Goal: Information Seeking & Learning: Learn about a topic

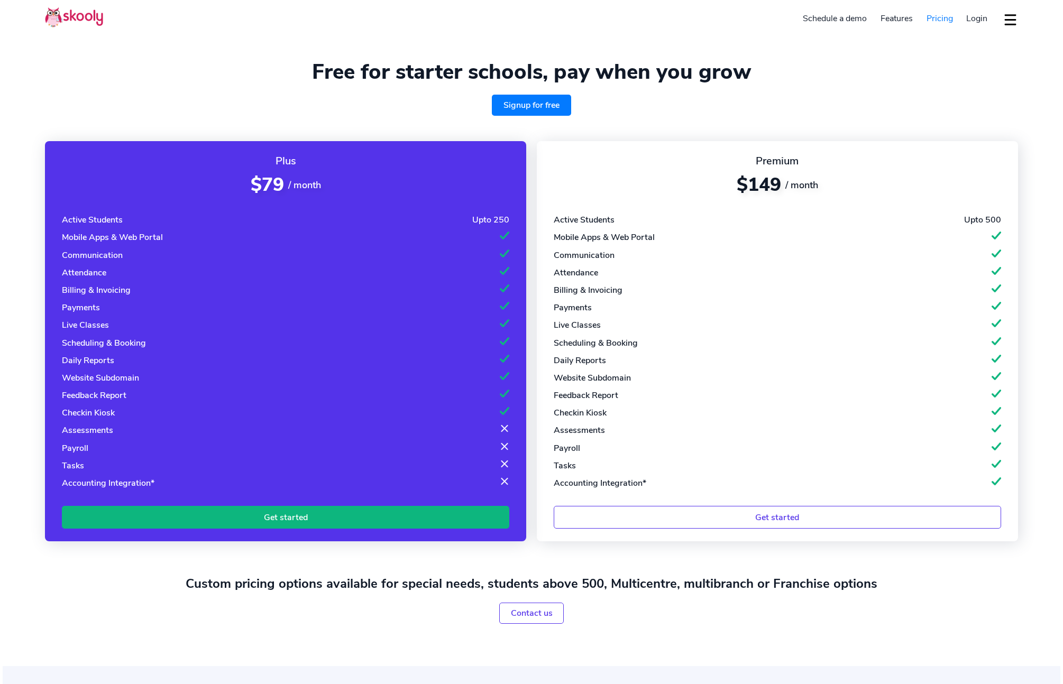
select select "en"
click at [526, 109] on link "Signup for free" at bounding box center [531, 105] width 79 height 21
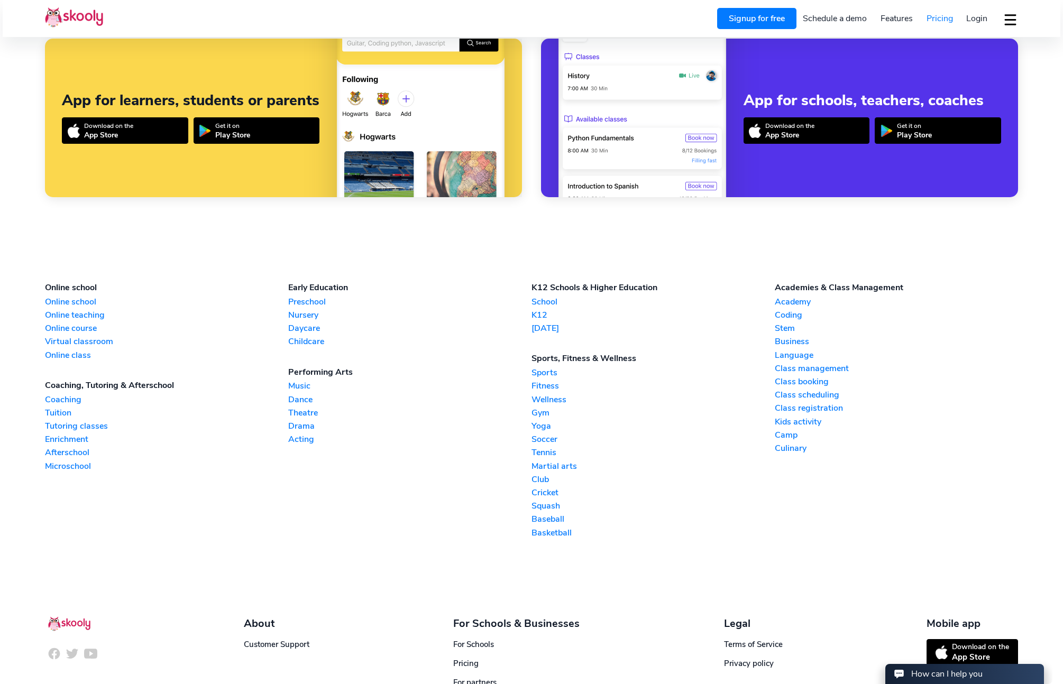
scroll to position [1011, 0]
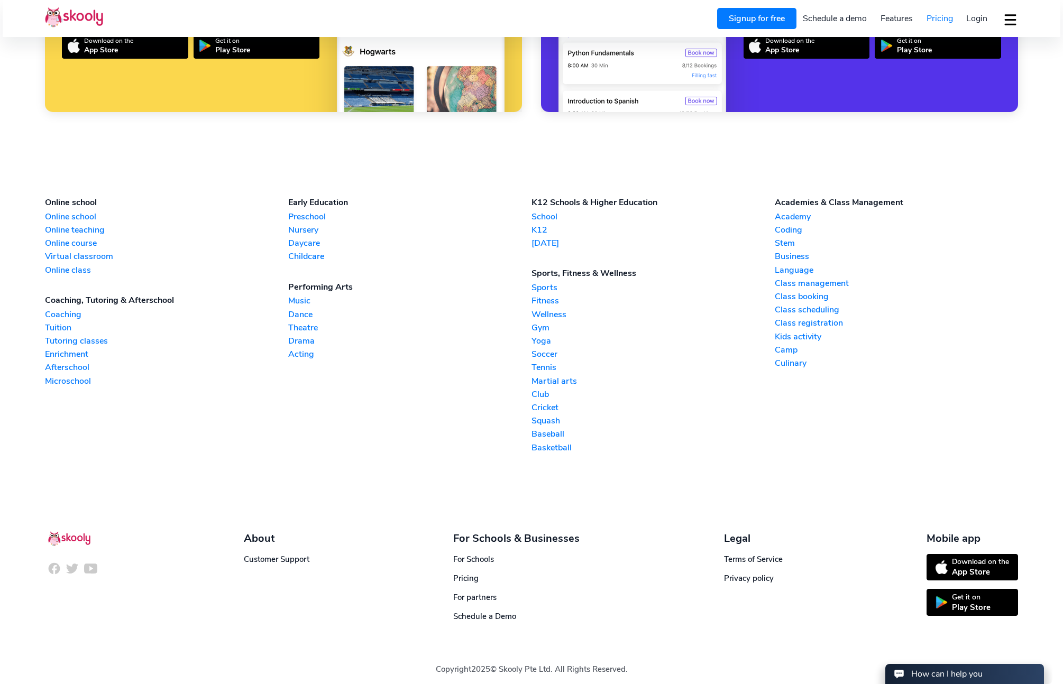
click at [55, 376] on link "Microschool" at bounding box center [166, 382] width 243 height 12
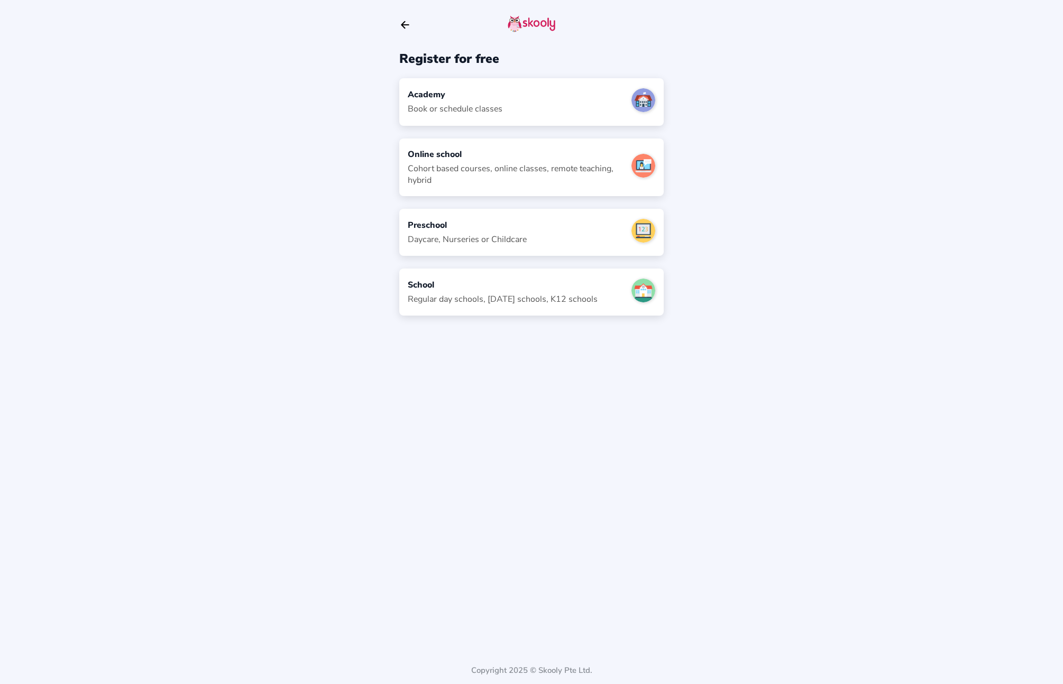
click at [404, 24] on icon "Arrow Back" at bounding box center [405, 25] width 12 height 12
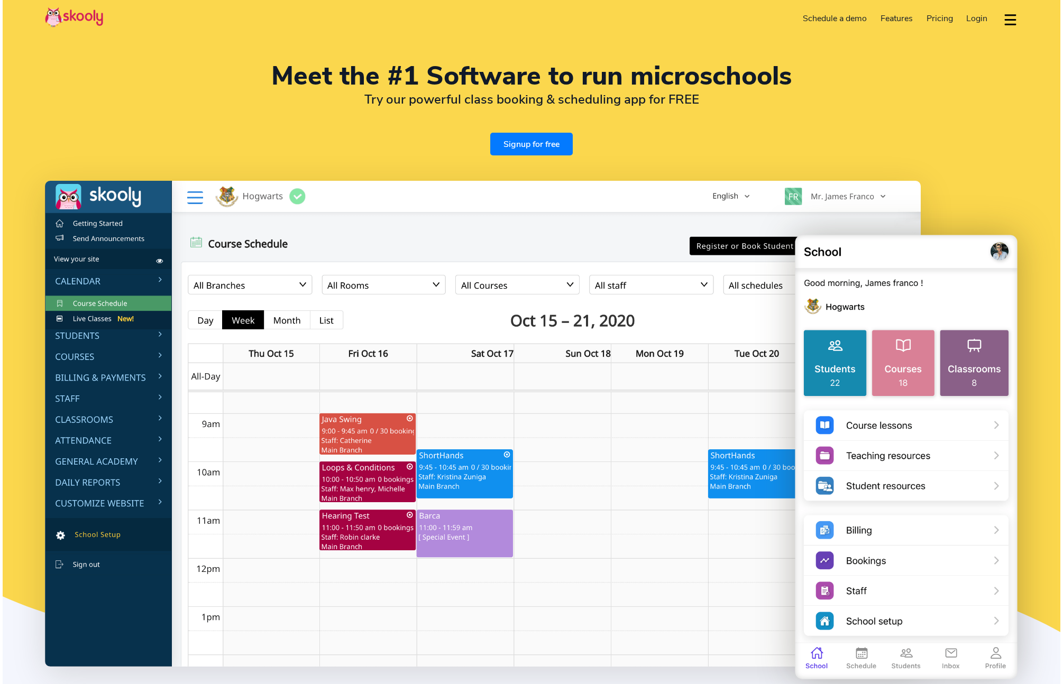
select select "en"
select select "1"
select select "[GEOGRAPHIC_DATA]"
select select "America/New_York"
click at [83, 10] on img at bounding box center [74, 17] width 58 height 21
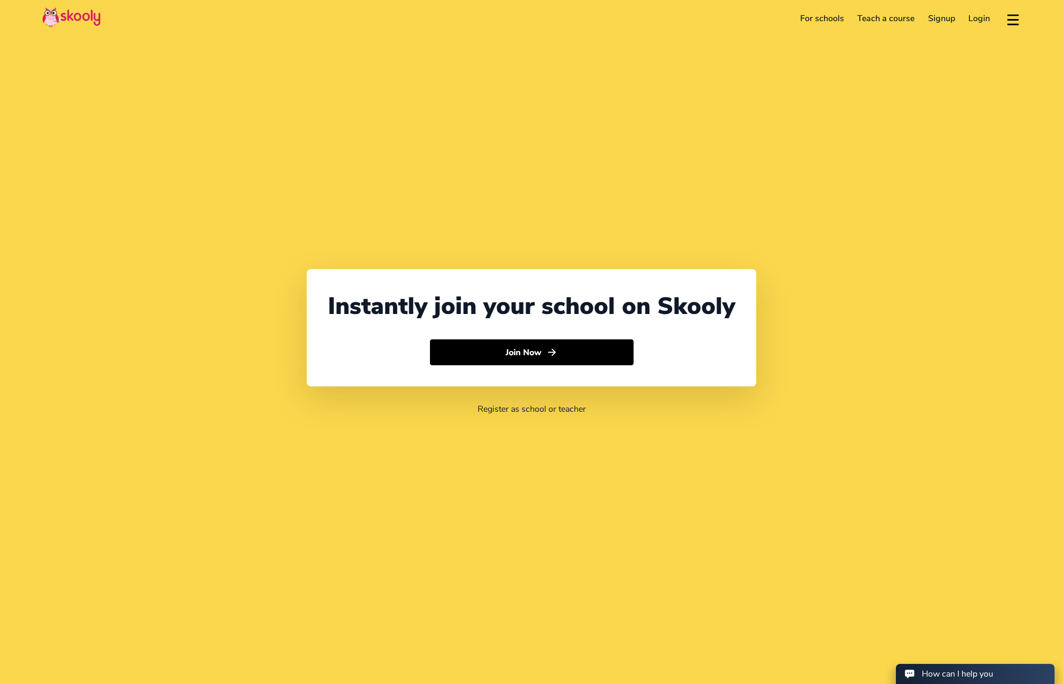
select select "1"
select select "[GEOGRAPHIC_DATA]"
select select "America/New_York"
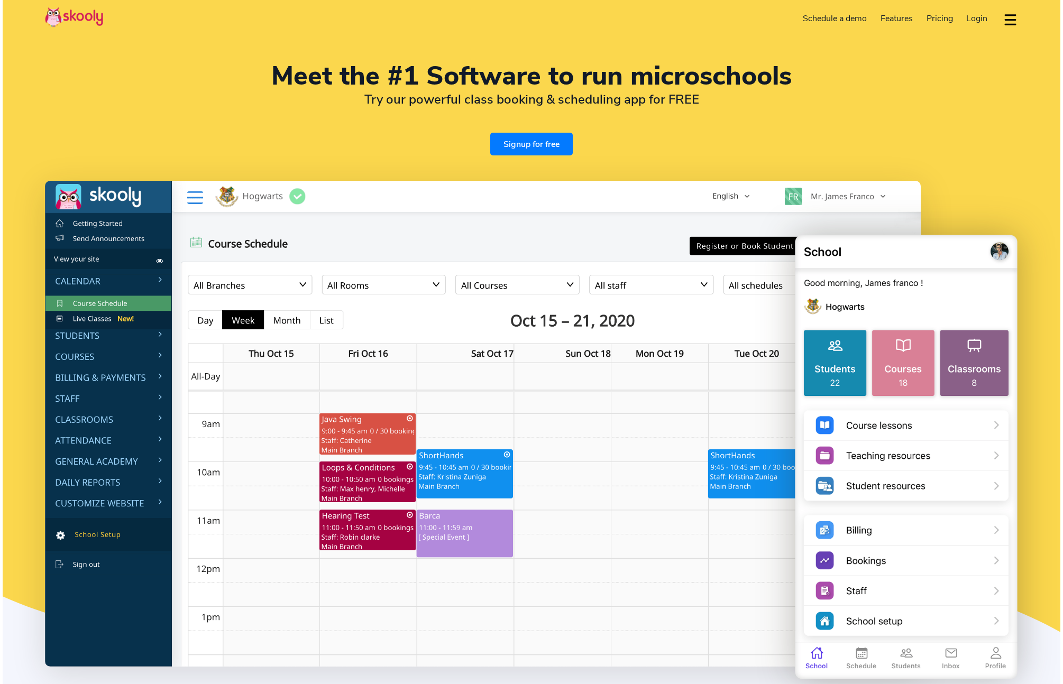
select select "en"
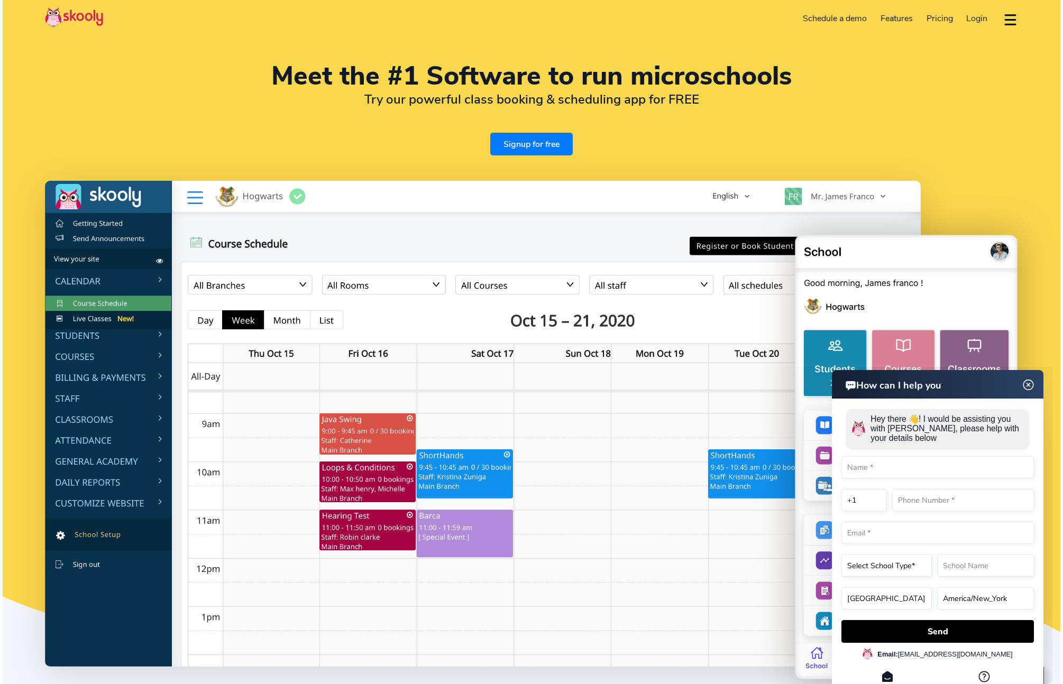
click at [84, 18] on img at bounding box center [74, 17] width 58 height 21
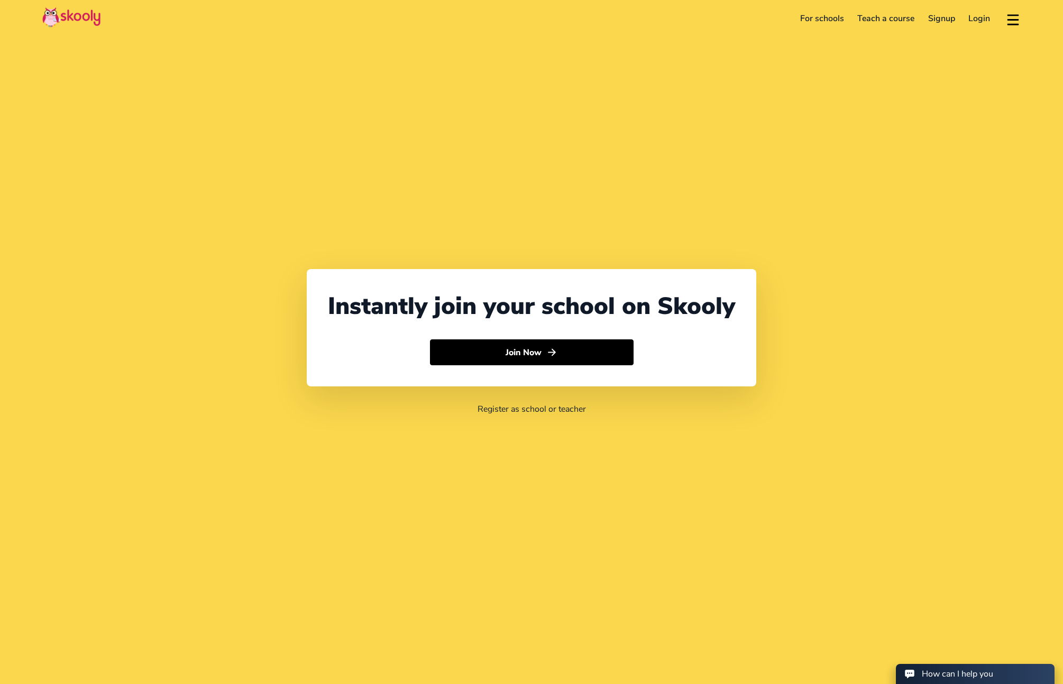
select select "1"
select select "[GEOGRAPHIC_DATA]"
select select "America/New_York"
click at [827, 17] on link "For schools" at bounding box center [822, 18] width 58 height 17
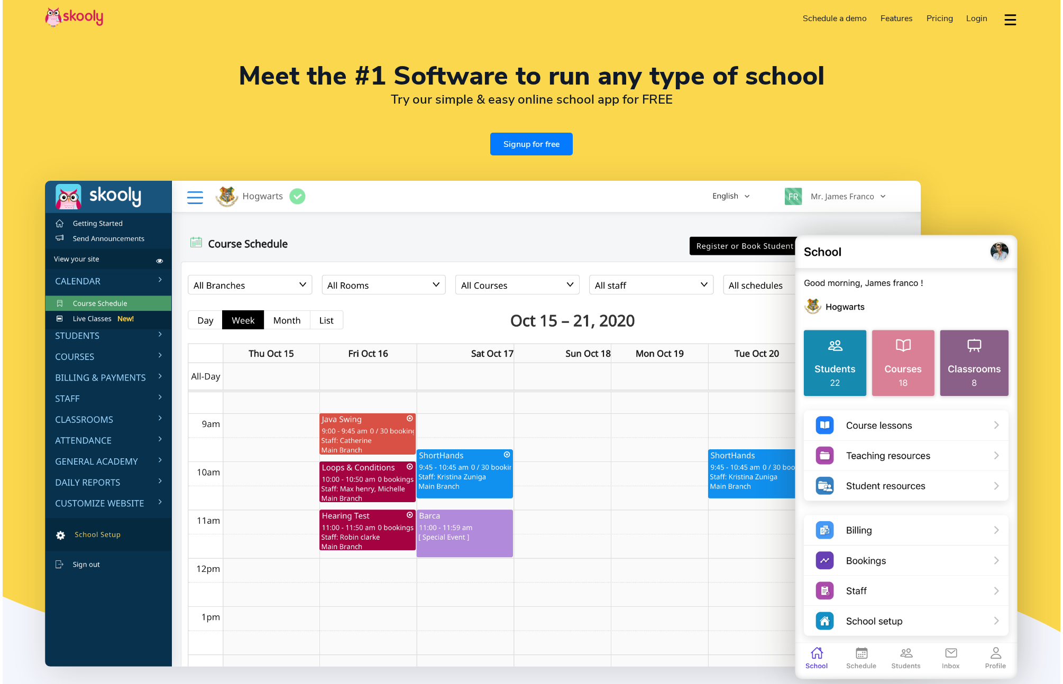
select select "en"
select select "1"
select select "United States"
select select "America/New_York"
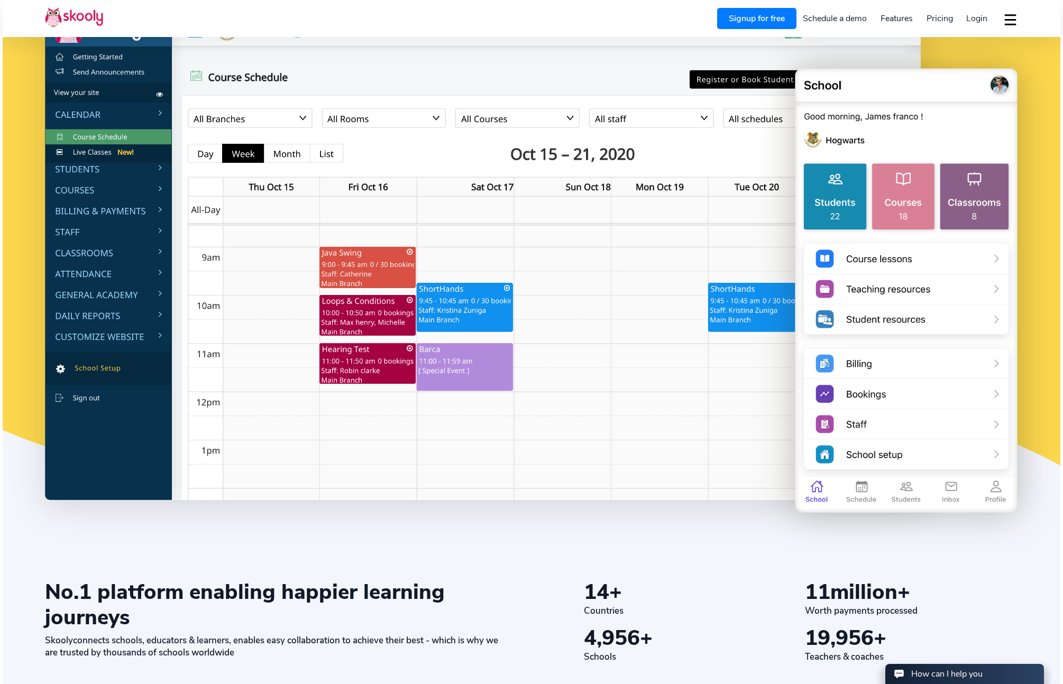
scroll to position [169, 0]
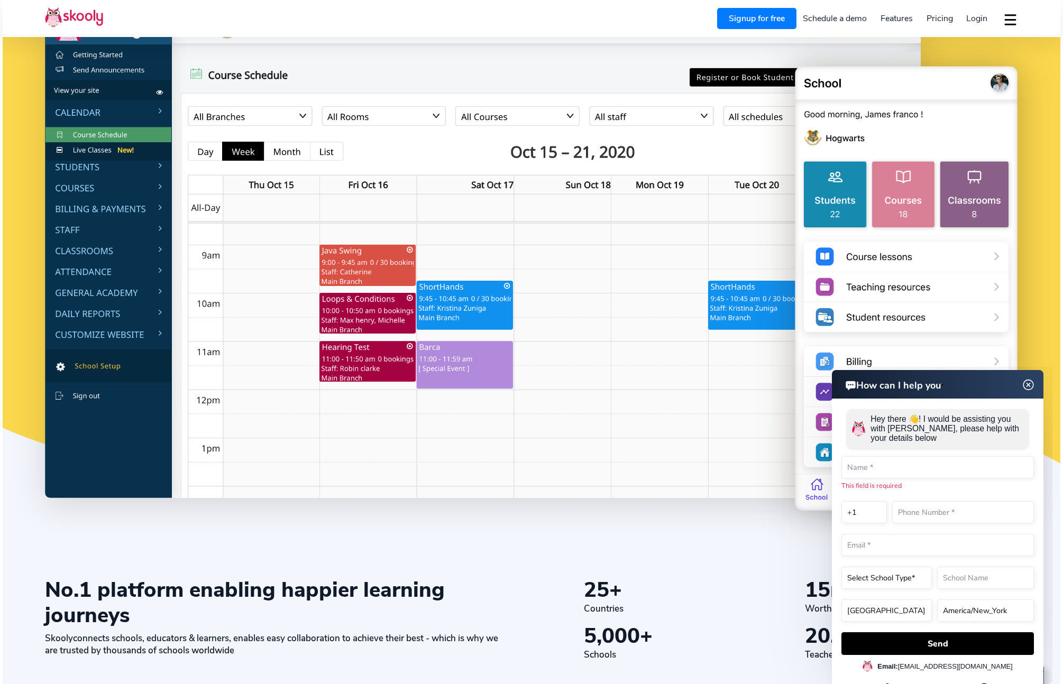
click at [1029, 385] on img at bounding box center [1029, 385] width 20 height 13
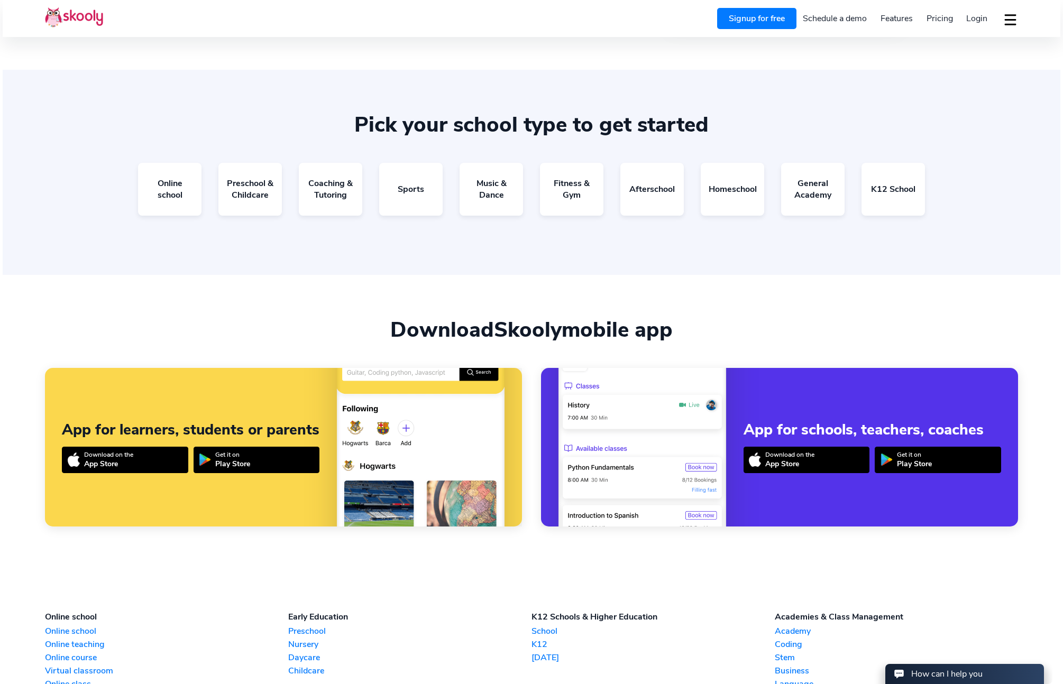
scroll to position [2177, 0]
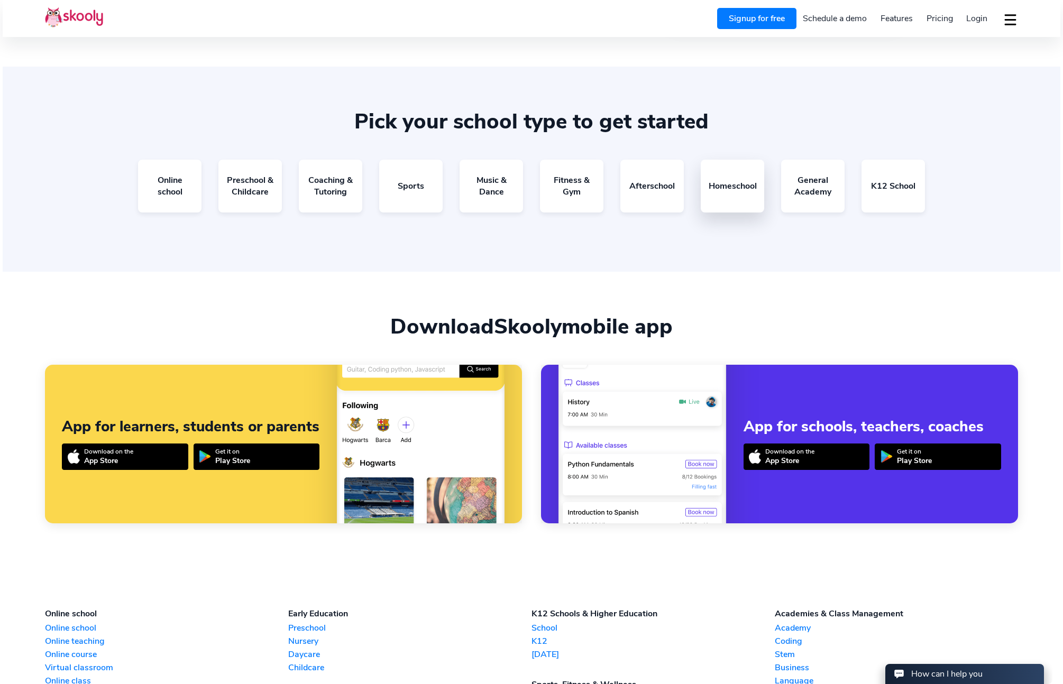
click at [727, 184] on link "Homeschool" at bounding box center [732, 186] width 63 height 53
click at [935, 19] on span "Pricing" at bounding box center [940, 19] width 26 height 12
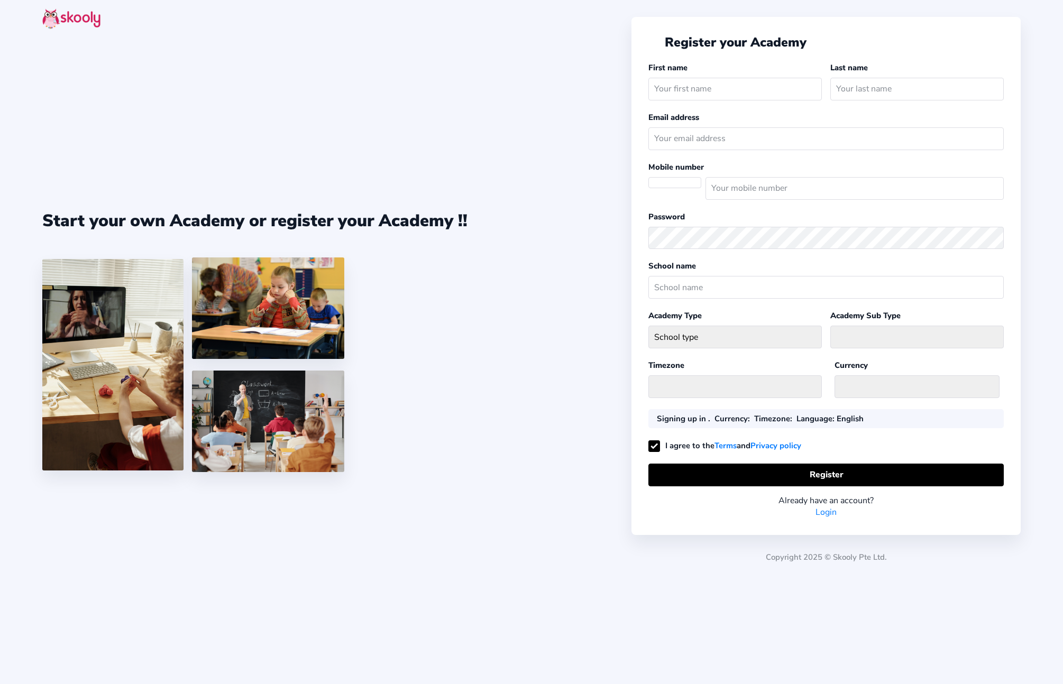
select select
select select "America/New_York"
select select "USD $"
select select "US"
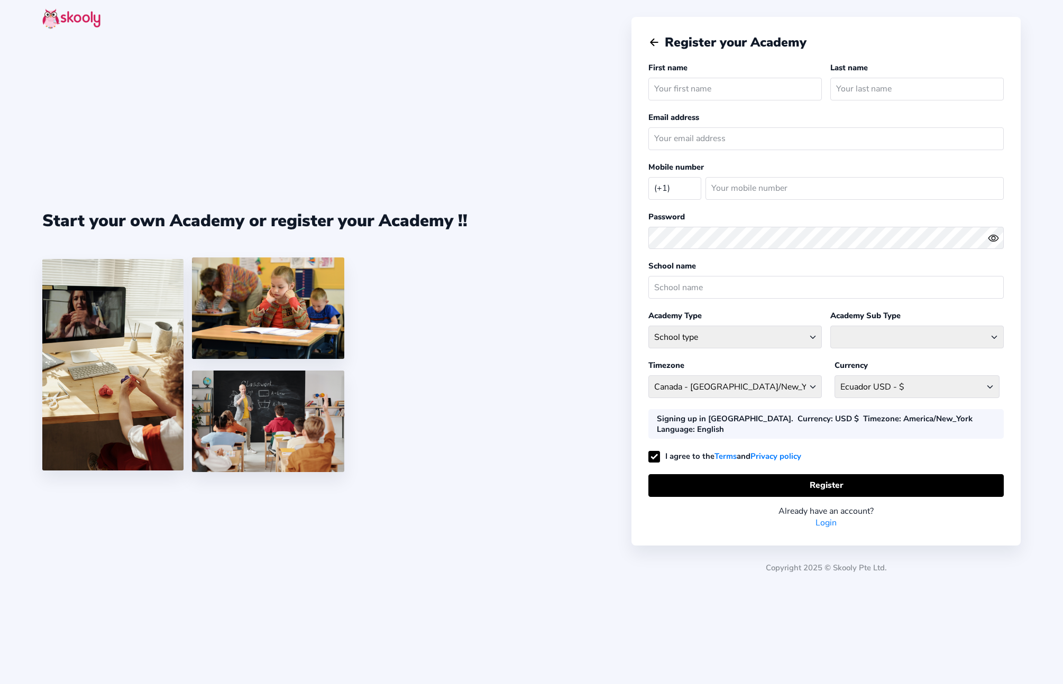
click at [651, 40] on icon "Arrow Back" at bounding box center [654, 42] width 12 height 12
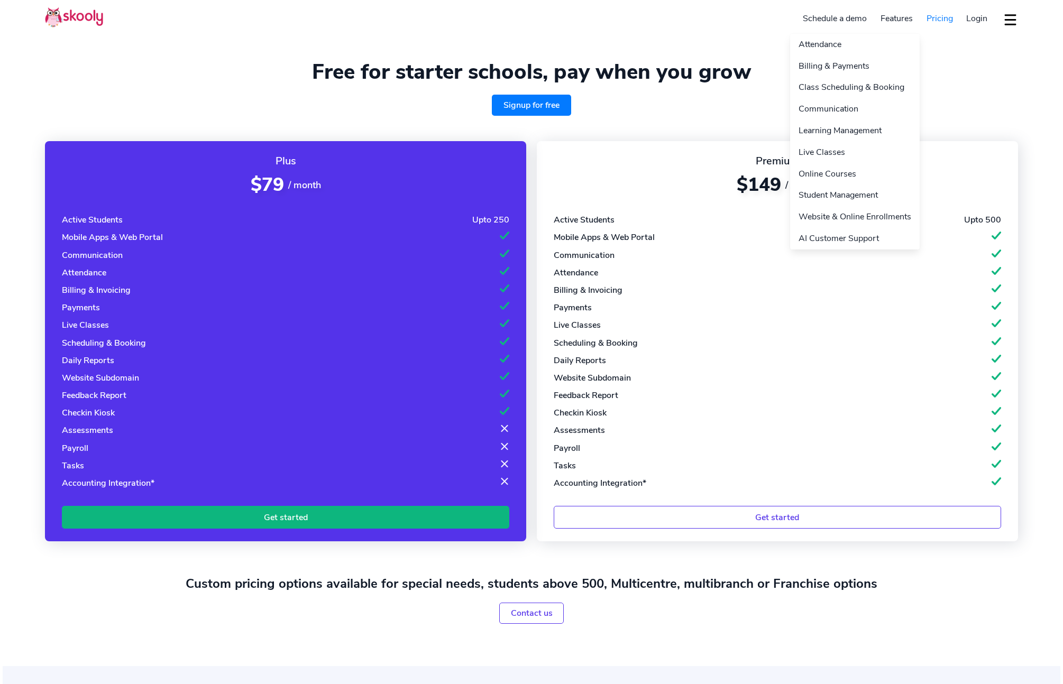
select select "en"
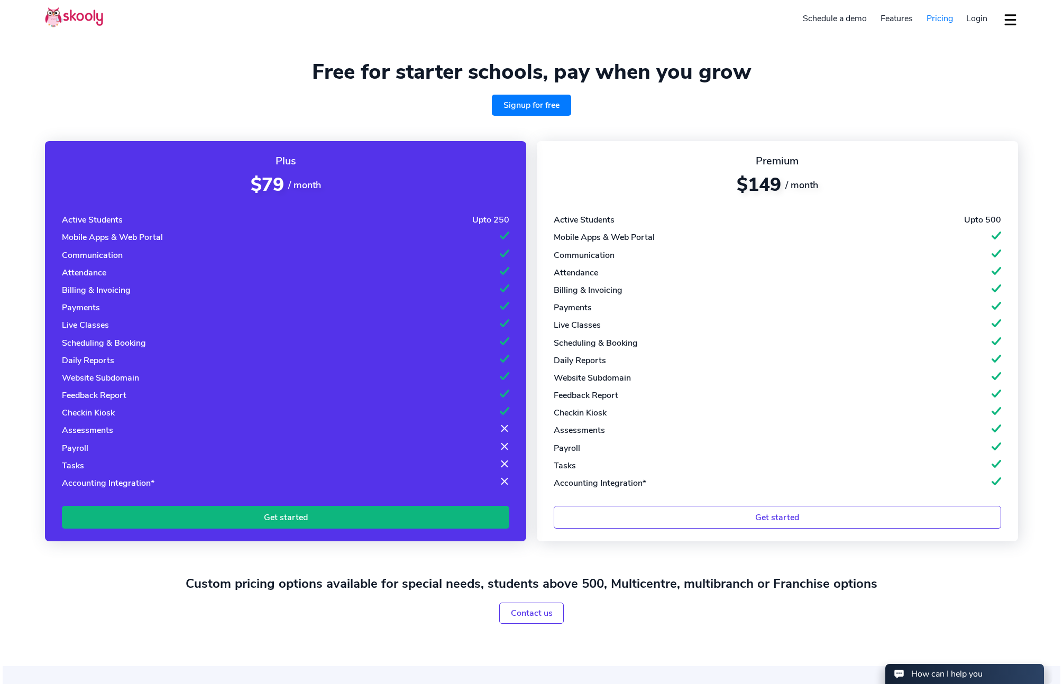
select select "1"
select select "[GEOGRAPHIC_DATA]"
select select "America/New_York"
click at [538, 108] on link "Signup for free" at bounding box center [531, 105] width 79 height 21
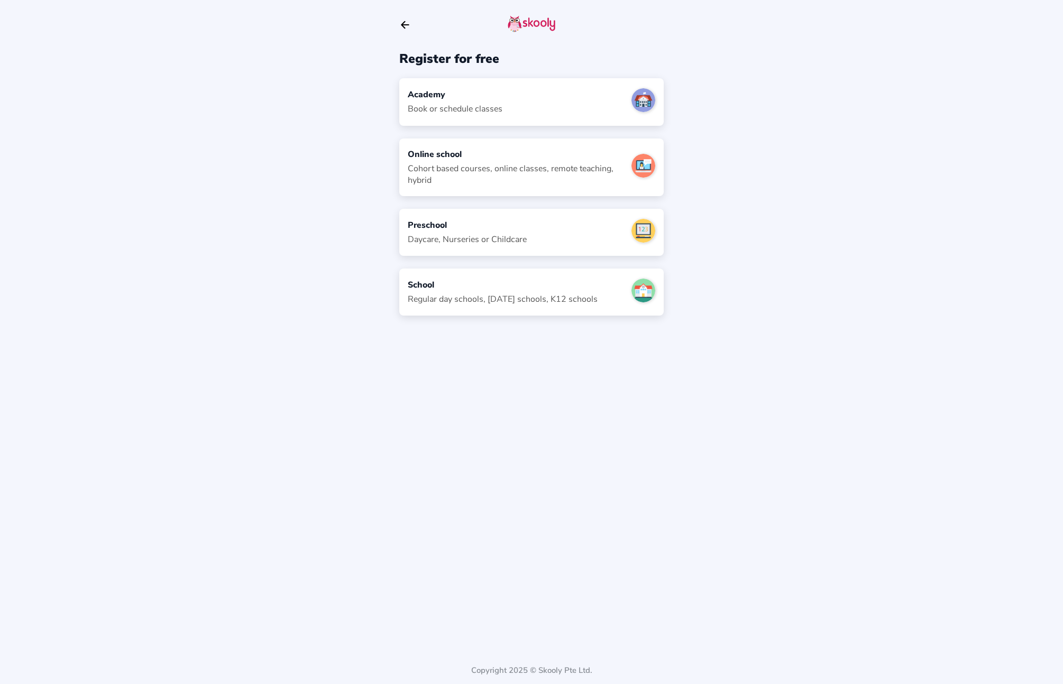
click at [463, 287] on div "School" at bounding box center [503, 285] width 190 height 12
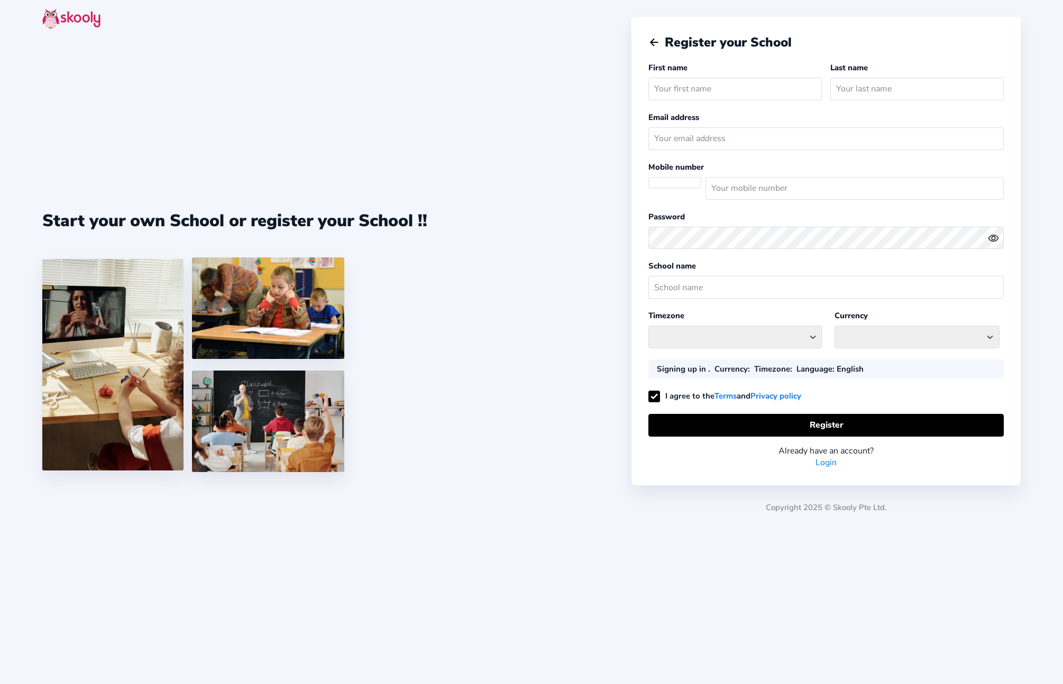
select select
select select "America/New_York"
select select "USD $"
select select "US"
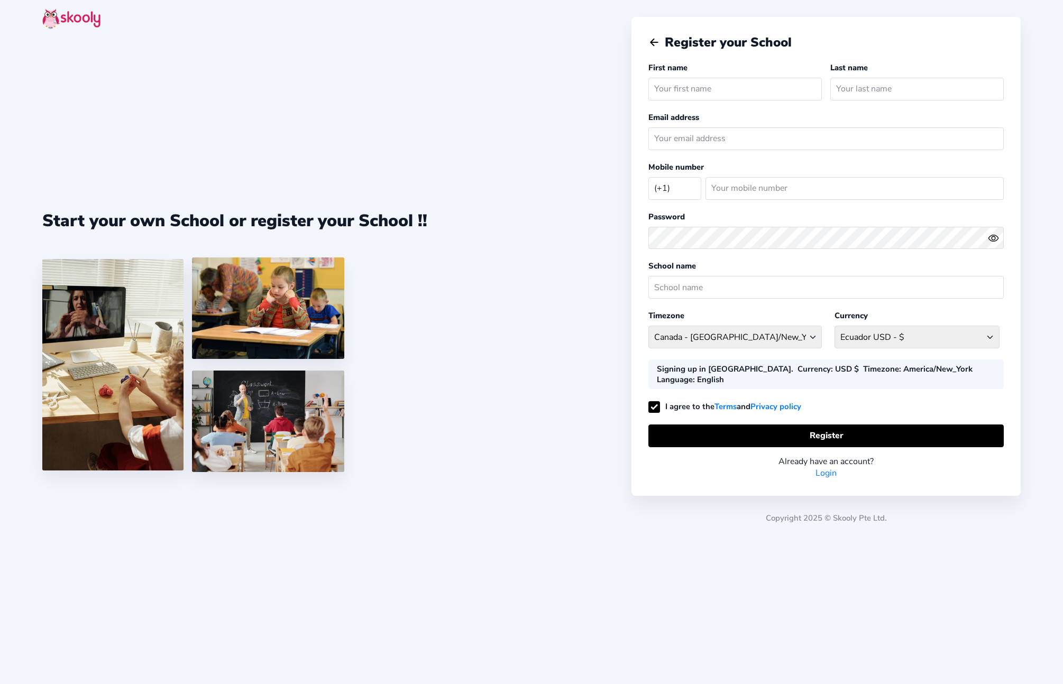
click at [65, 14] on img at bounding box center [71, 18] width 58 height 21
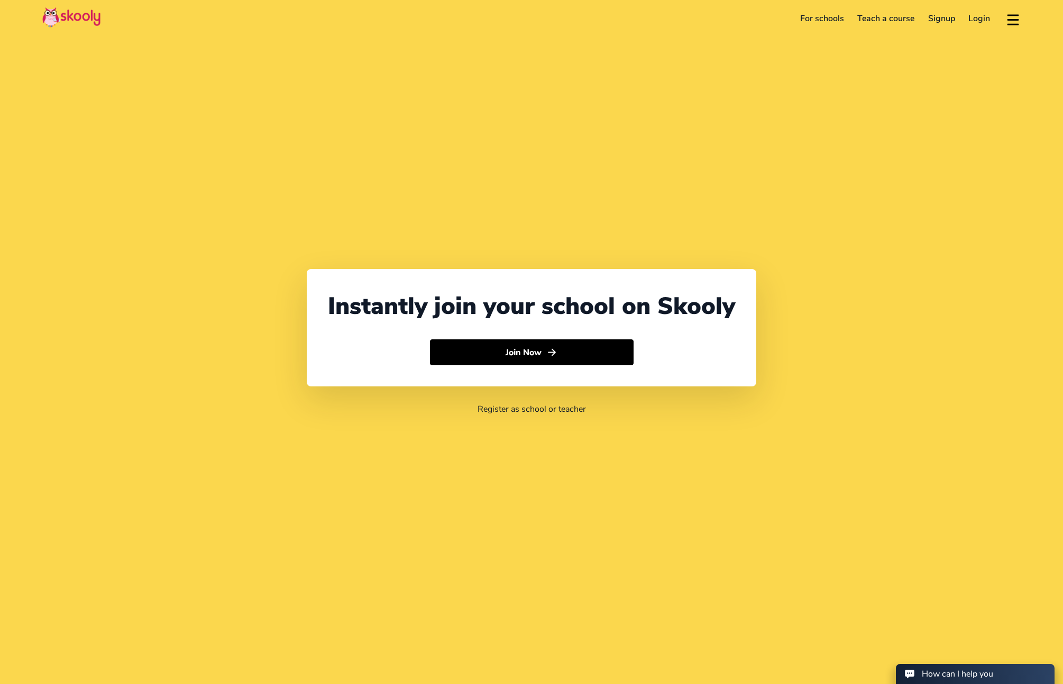
select select "1"
select select "United States"
select select "America/New_York"
click at [67, 19] on img at bounding box center [71, 17] width 58 height 21
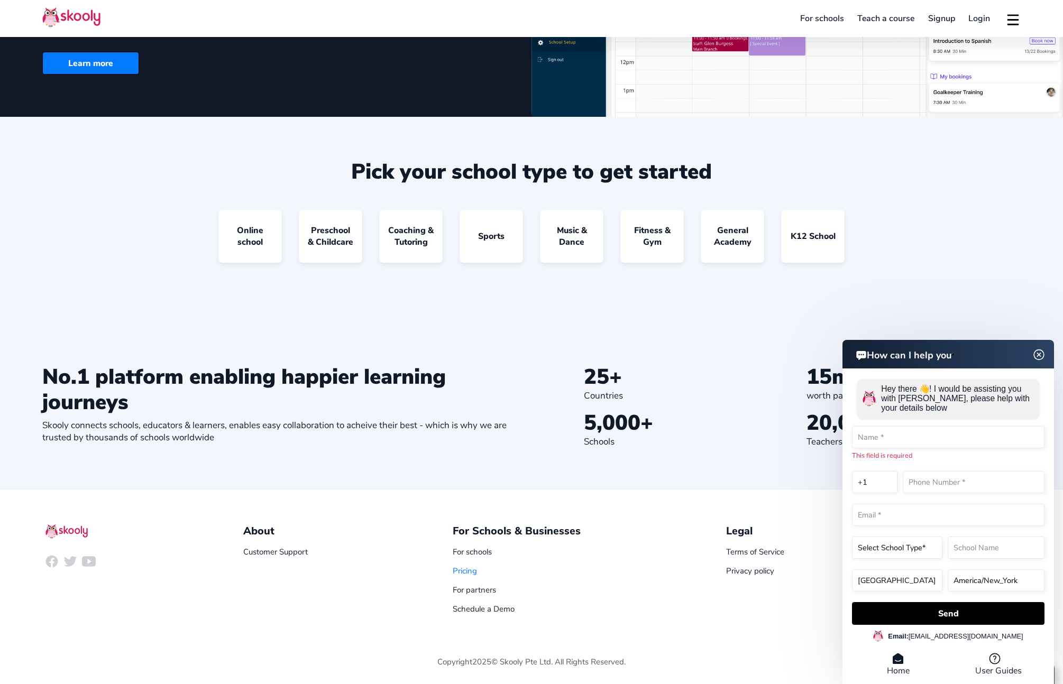
click at [461, 570] on link "Pricing" at bounding box center [465, 571] width 24 height 11
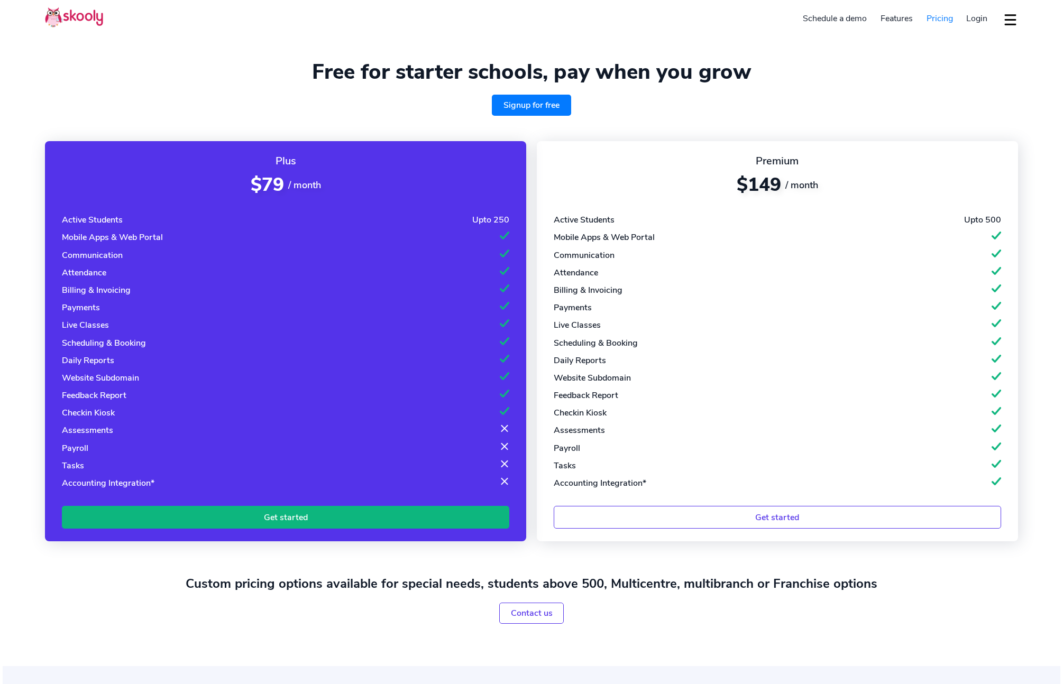
select select "en"
select select "1"
select select "United States"
select select "America/New_York"
drag, startPoint x: 261, startPoint y: 185, endPoint x: 352, endPoint y: 187, distance: 91.0
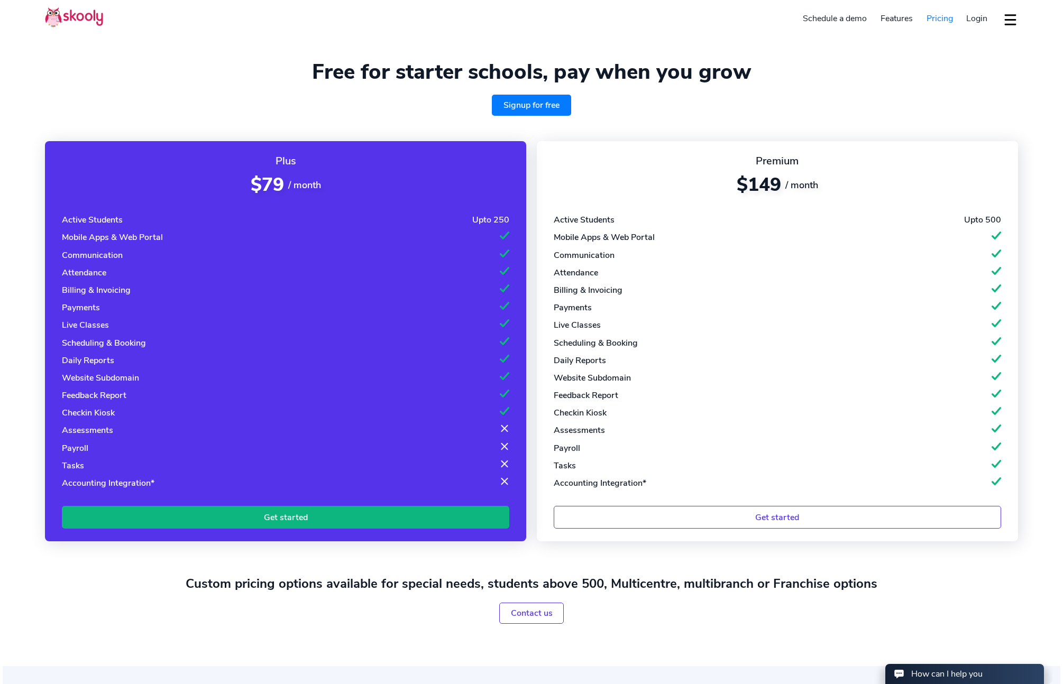
click at [352, 187] on div "$79 / month" at bounding box center [285, 184] width 447 height 25
click at [484, 215] on div "Upto 250" at bounding box center [490, 220] width 37 height 12
drag, startPoint x: 71, startPoint y: 237, endPoint x: 173, endPoint y: 237, distance: 102.1
click at [173, 237] on div "Mobile Apps & Web Portal" at bounding box center [285, 238] width 447 height 12
click at [82, 254] on div "Communication" at bounding box center [92, 256] width 61 height 12
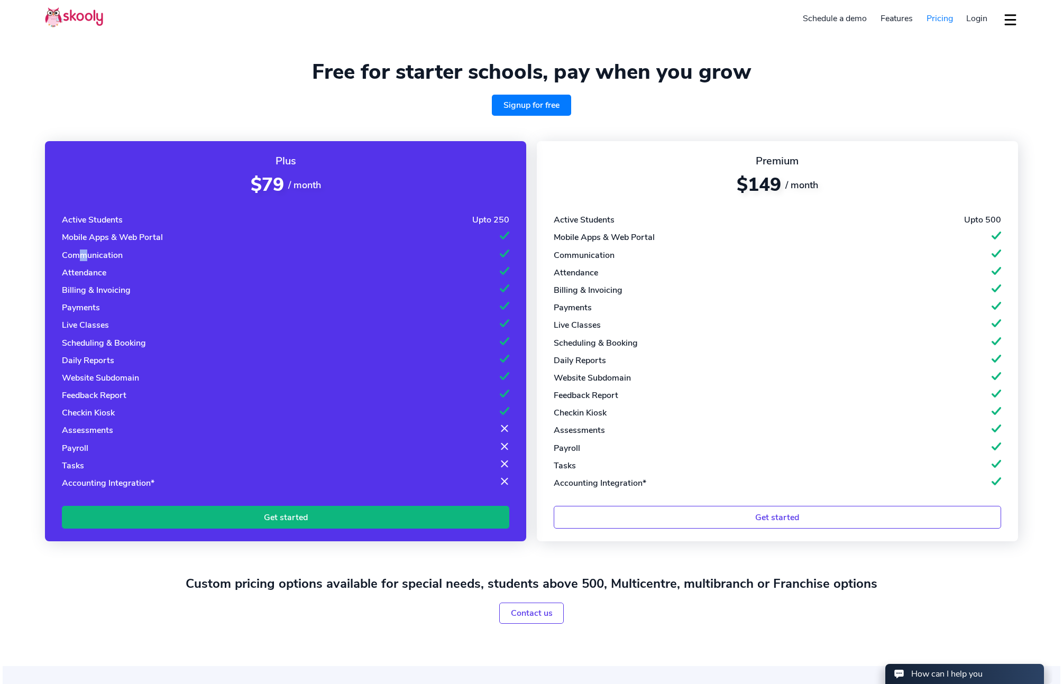
drag, startPoint x: 92, startPoint y: 255, endPoint x: 78, endPoint y: 267, distance: 18.0
click at [95, 255] on div "Communication" at bounding box center [92, 256] width 61 height 12
drag, startPoint x: 73, startPoint y: 272, endPoint x: 91, endPoint y: 278, distance: 18.7
click at [86, 275] on div "Attendance" at bounding box center [84, 273] width 44 height 12
drag, startPoint x: 73, startPoint y: 287, endPoint x: 116, endPoint y: 297, distance: 44.4
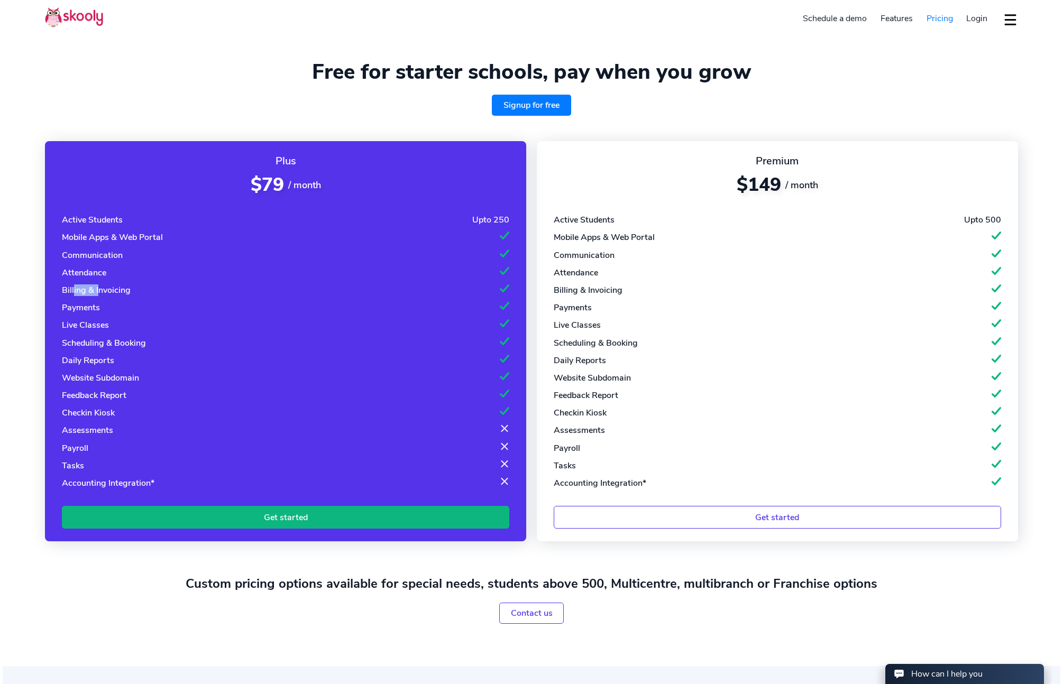
click at [109, 295] on div "Billing & Invoicing" at bounding box center [96, 291] width 69 height 12
drag, startPoint x: 86, startPoint y: 306, endPoint x: 102, endPoint y: 308, distance: 16.5
click at [102, 308] on div "Payments" at bounding box center [285, 308] width 447 height 12
drag, startPoint x: 66, startPoint y: 328, endPoint x: 107, endPoint y: 331, distance: 41.9
click at [102, 331] on div "Active Students Upto 250 Mobile Apps & Web Portal Communication Attendance Bill…" at bounding box center [285, 351] width 447 height 275
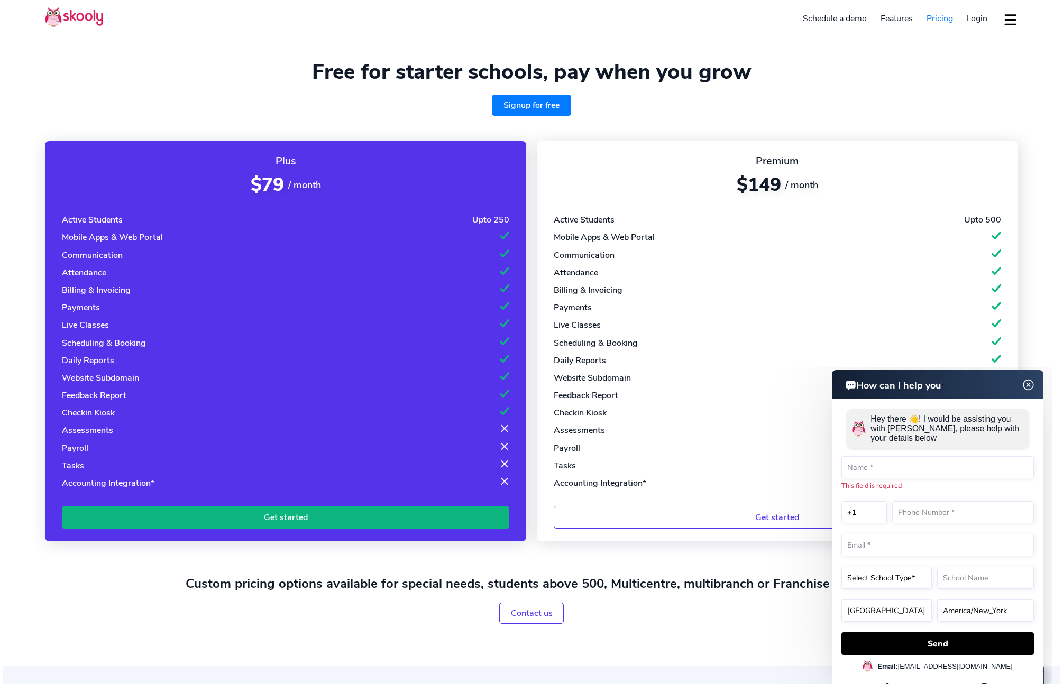
drag, startPoint x: 117, startPoint y: 412, endPoint x: 500, endPoint y: 414, distance: 383.5
click at [500, 414] on div "Checkin Kiosk" at bounding box center [285, 413] width 447 height 12
click at [1031, 382] on img at bounding box center [1029, 385] width 20 height 13
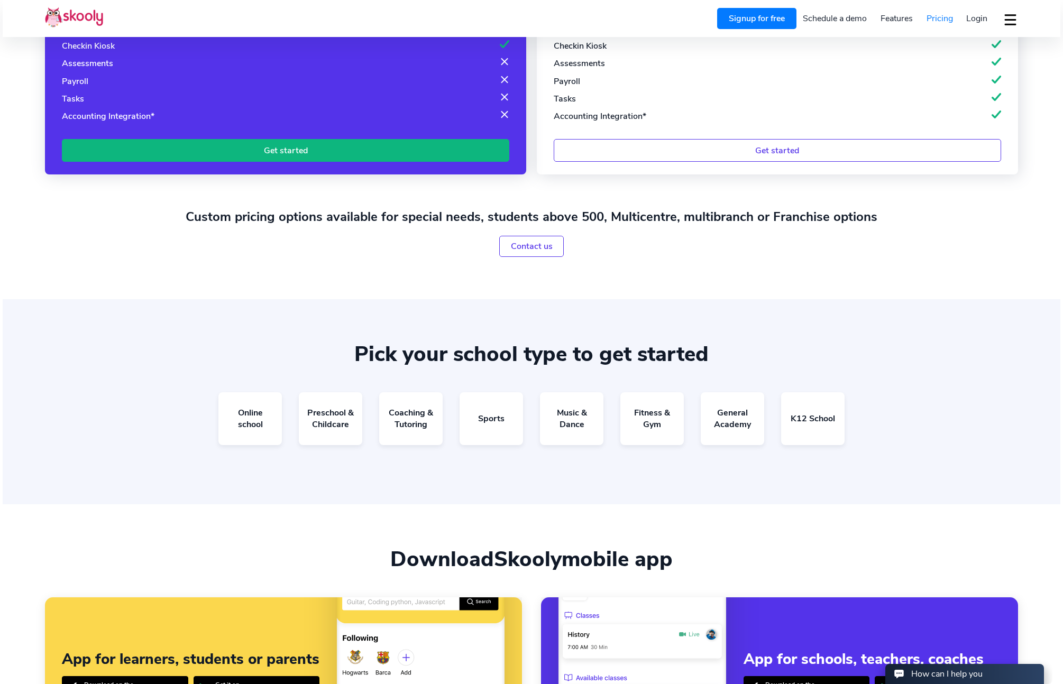
scroll to position [1011, 0]
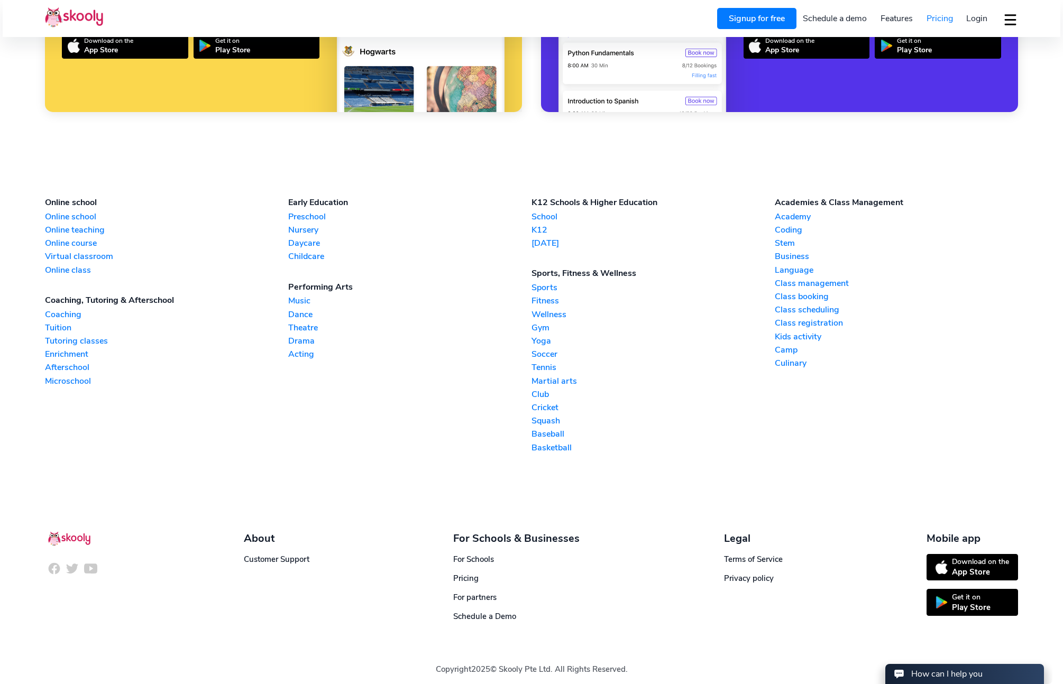
click at [785, 317] on link "Class registration" at bounding box center [896, 323] width 243 height 12
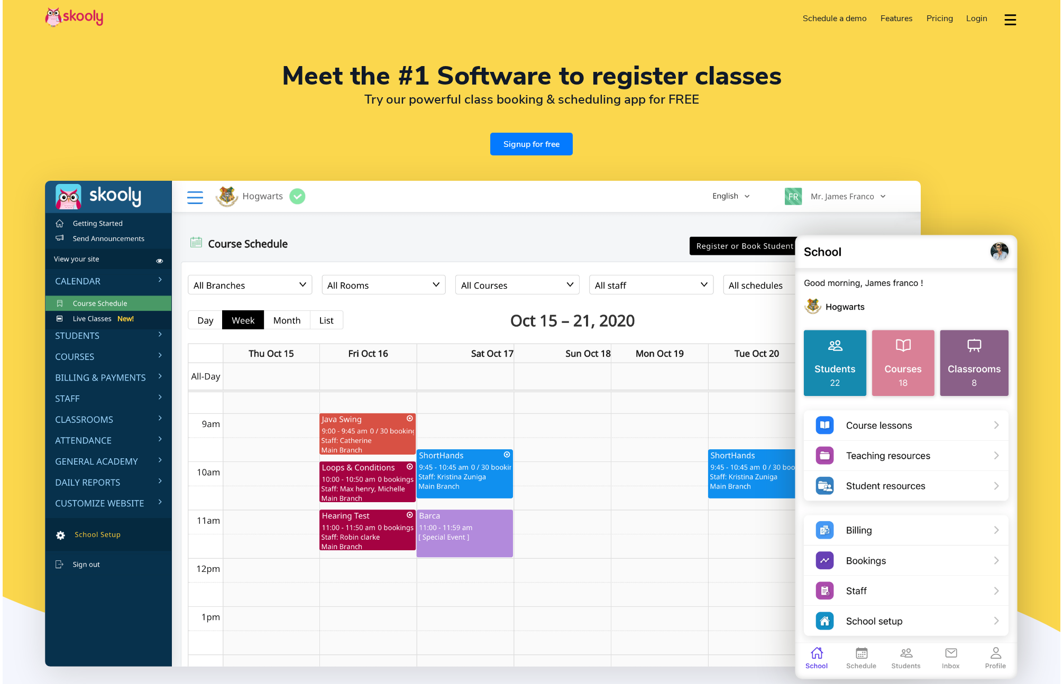
select select "en"
select select "1"
select select "[GEOGRAPHIC_DATA]"
select select "America/New_York"
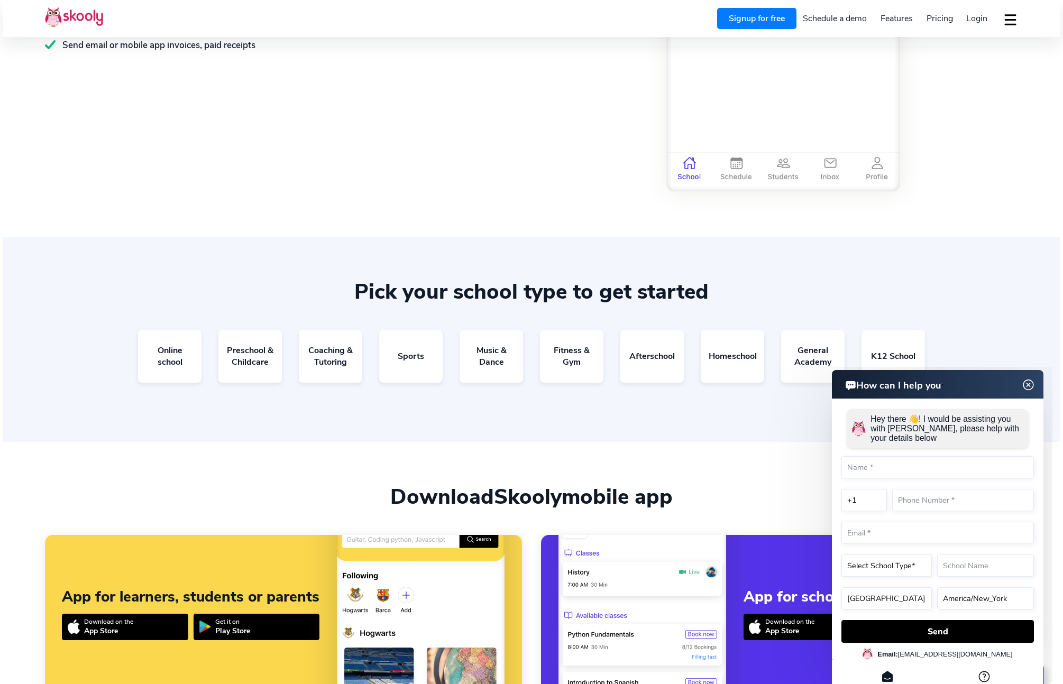
scroll to position [2009, 0]
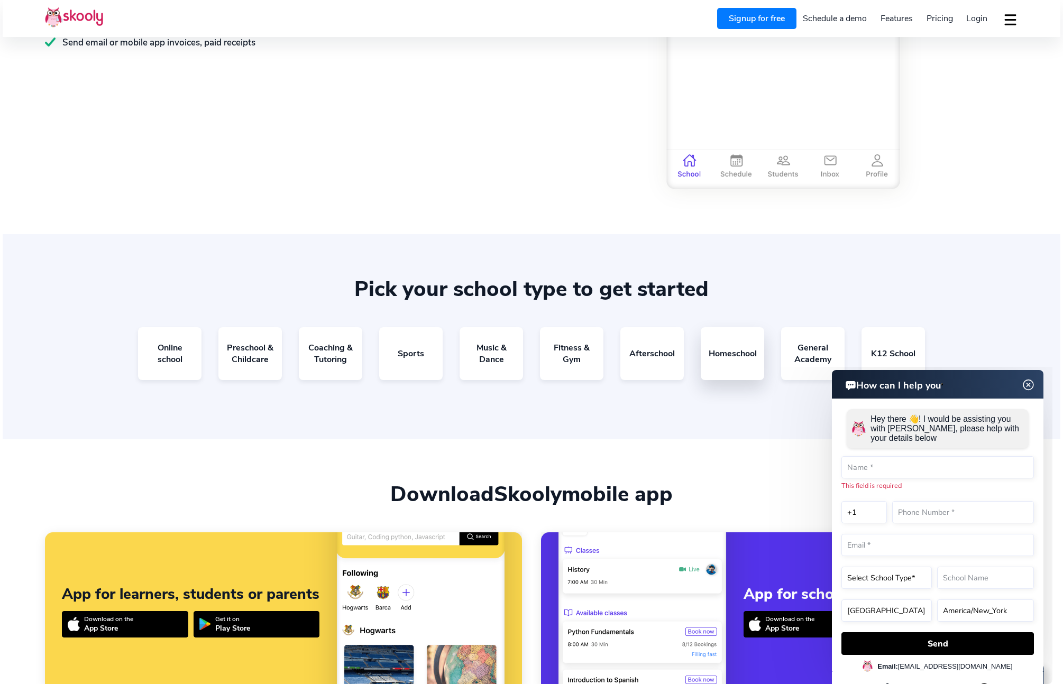
click at [724, 351] on link "Homeschool" at bounding box center [732, 353] width 63 height 53
click at [1028, 386] on img at bounding box center [1029, 385] width 20 height 13
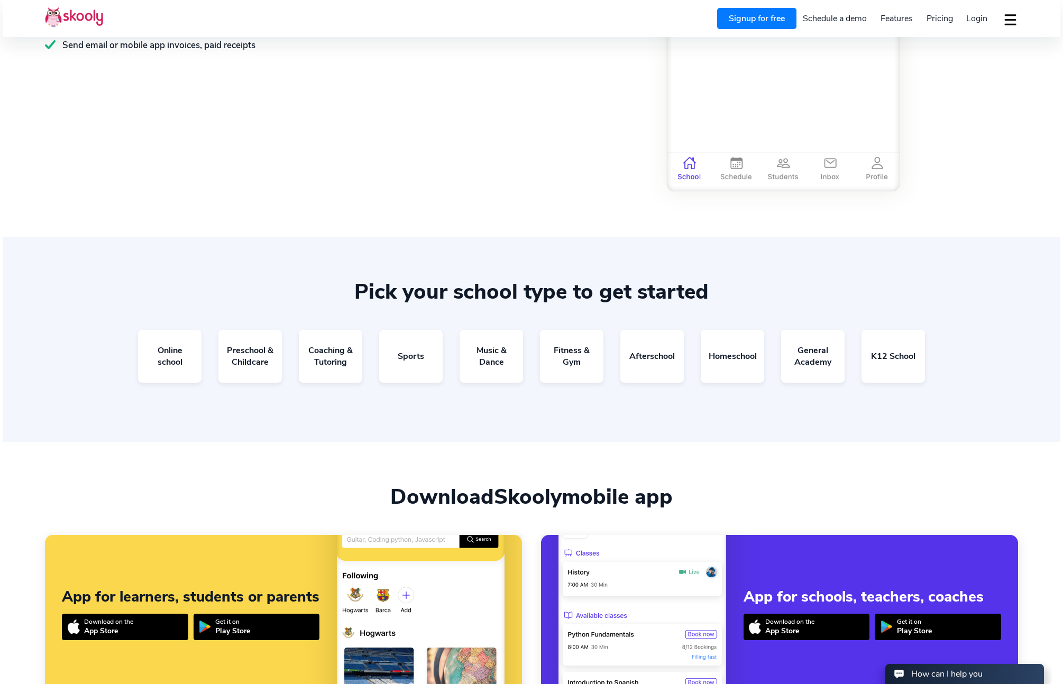
click at [942, 17] on span "Pricing" at bounding box center [940, 19] width 26 height 12
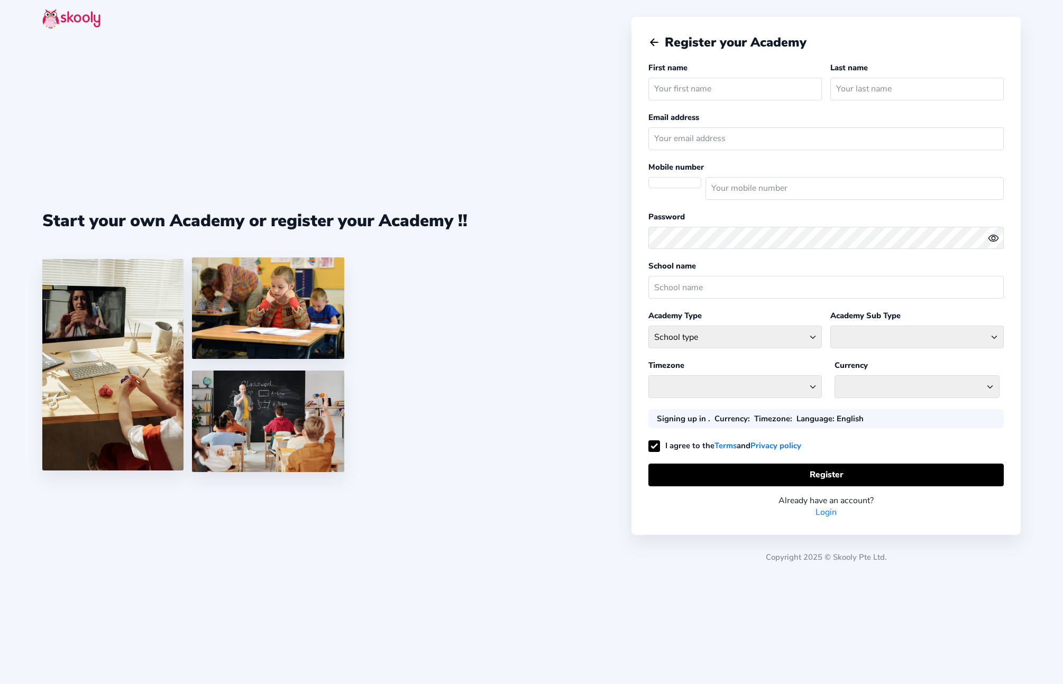
select select
select select "America/New_York"
select select "USD $"
select select "US"
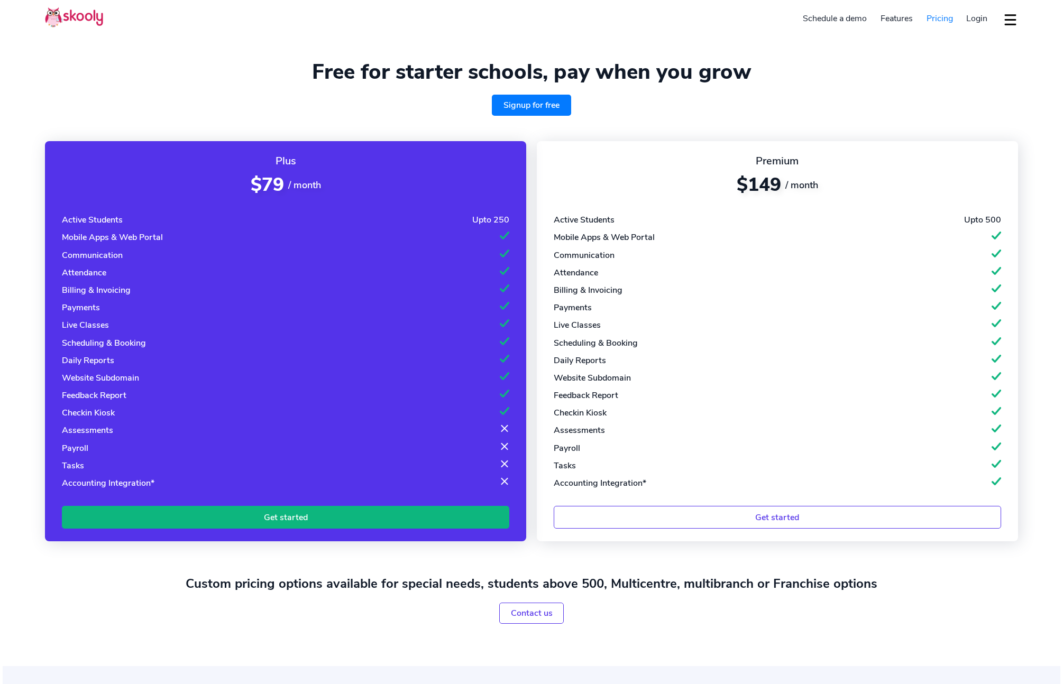
select select "en"
select select "1"
select select "[GEOGRAPHIC_DATA]"
select select "America/New_York"
click at [1012, 20] on button "dropdown menu" at bounding box center [1010, 19] width 15 height 24
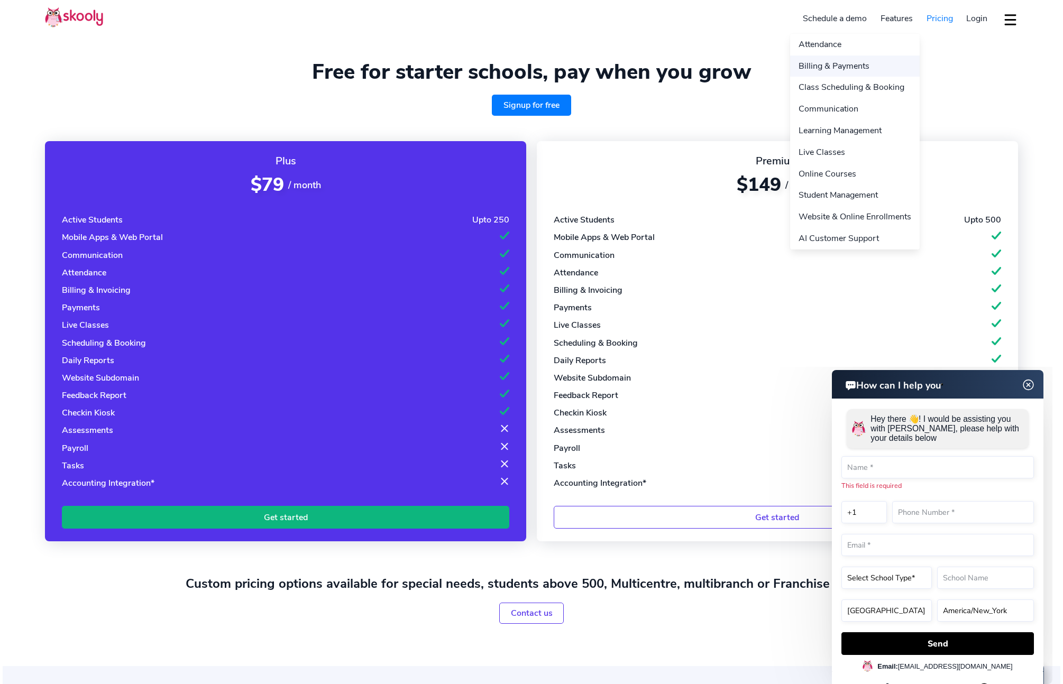
click at [837, 70] on link "Billing & Payments" at bounding box center [855, 67] width 130 height 22
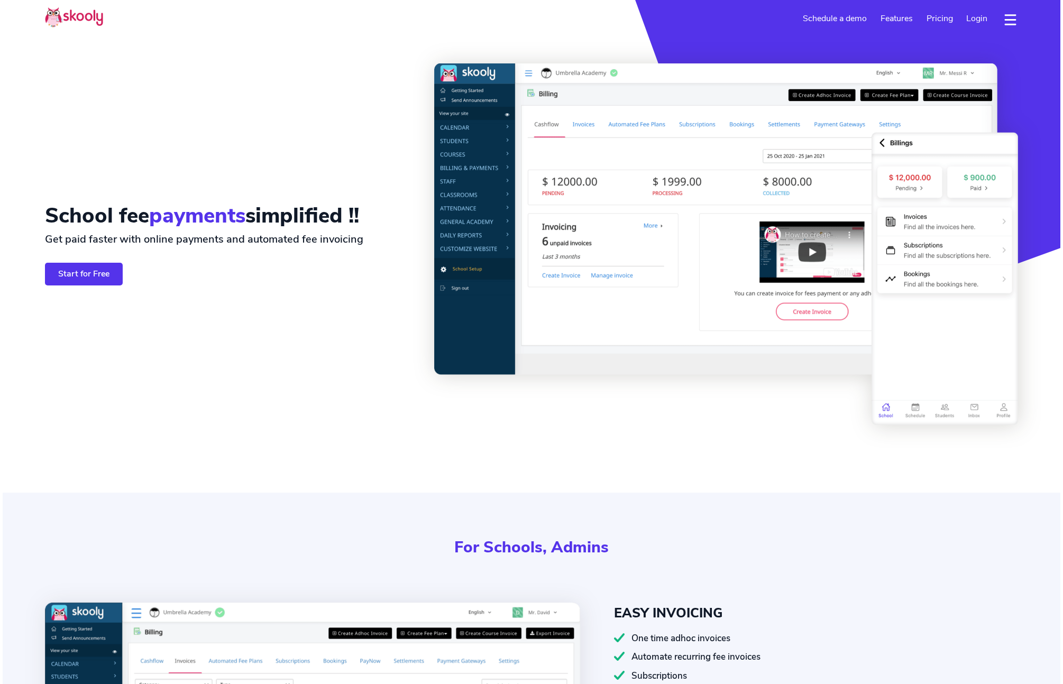
select select "en"
select select "1"
select select "[GEOGRAPHIC_DATA]"
select select "America/New_York"
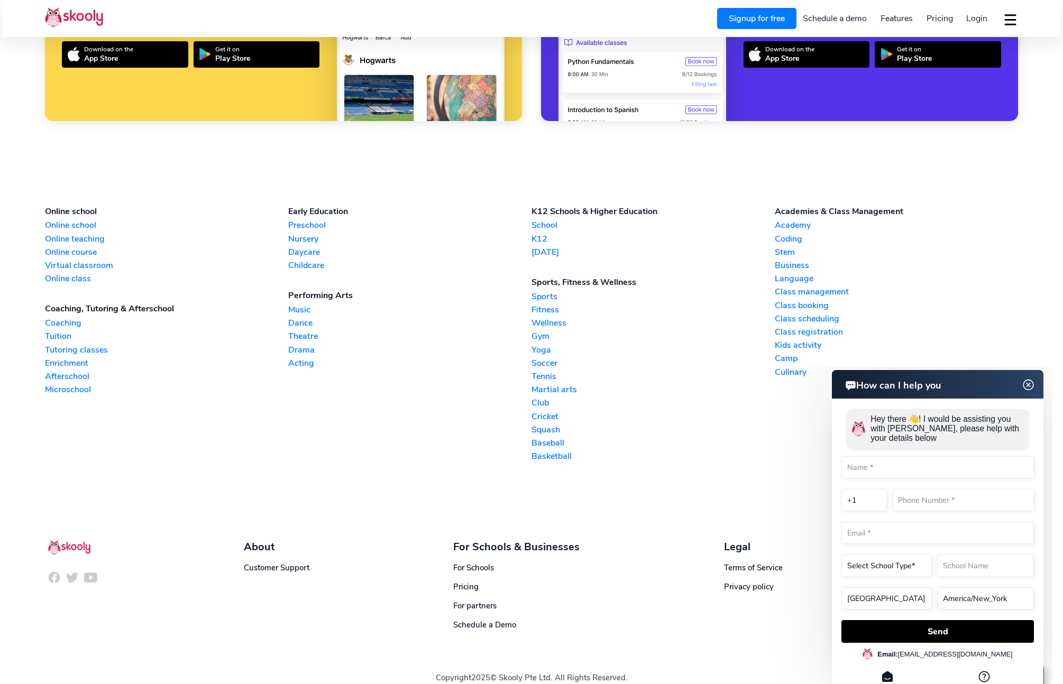
scroll to position [3147, 0]
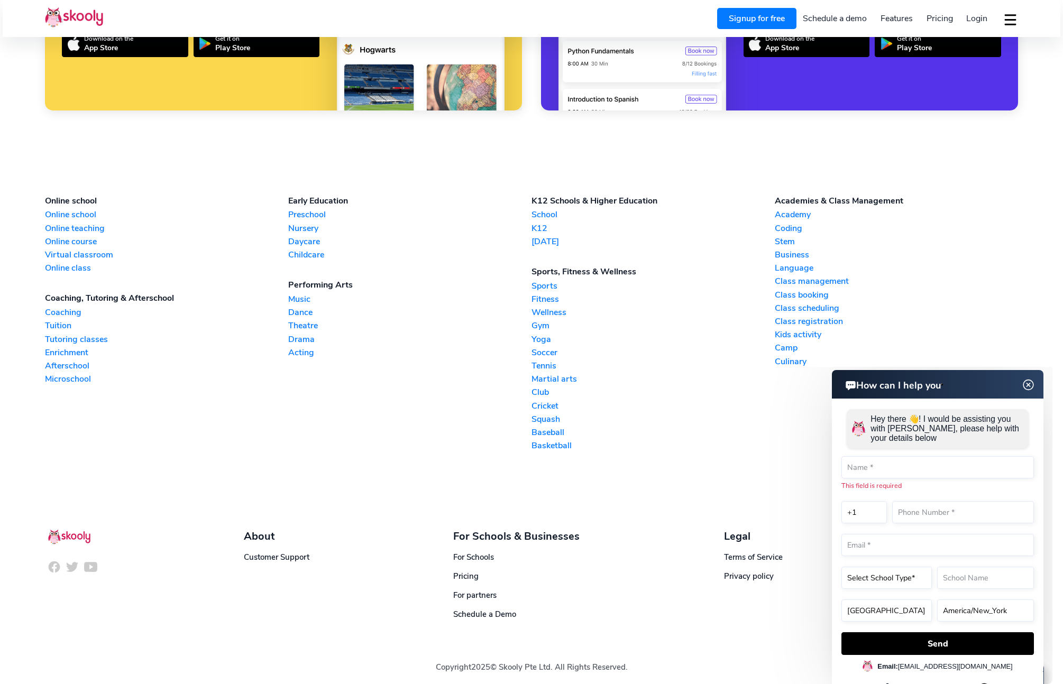
click at [1031, 385] on img at bounding box center [1029, 385] width 20 height 13
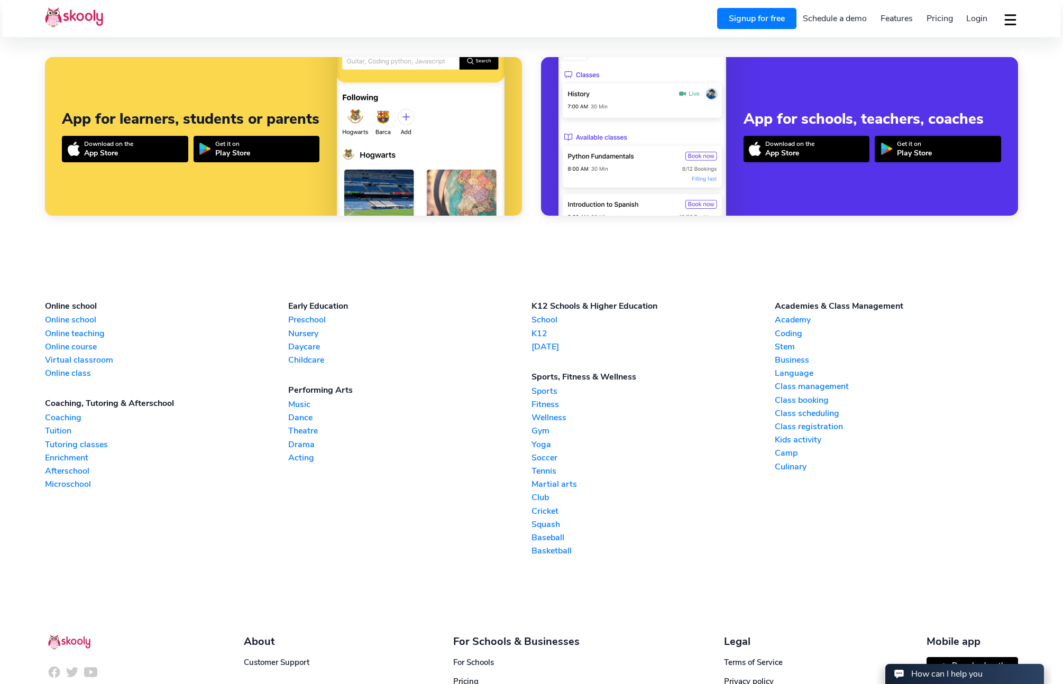
scroll to position [3039, 0]
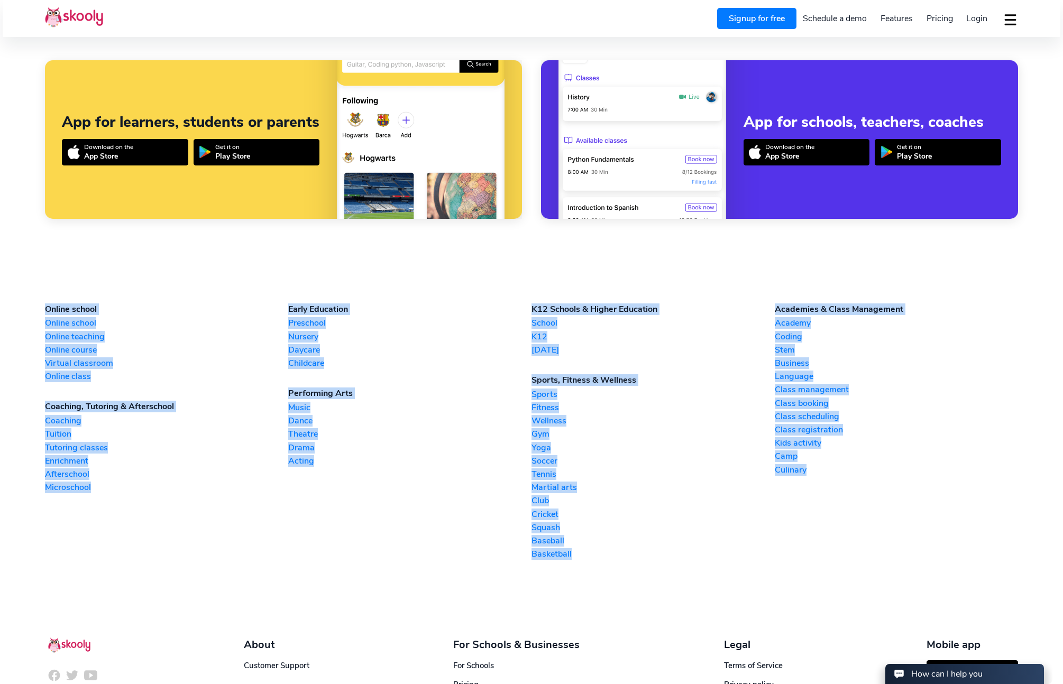
drag, startPoint x: 41, startPoint y: 280, endPoint x: 1056, endPoint y: 548, distance: 1050.5
click at [653, 522] on link "Squash" at bounding box center [653, 528] width 243 height 12
click at [220, 361] on link "Virtual classroom" at bounding box center [166, 364] width 243 height 12
click at [299, 360] on link "Childcare" at bounding box center [409, 364] width 243 height 12
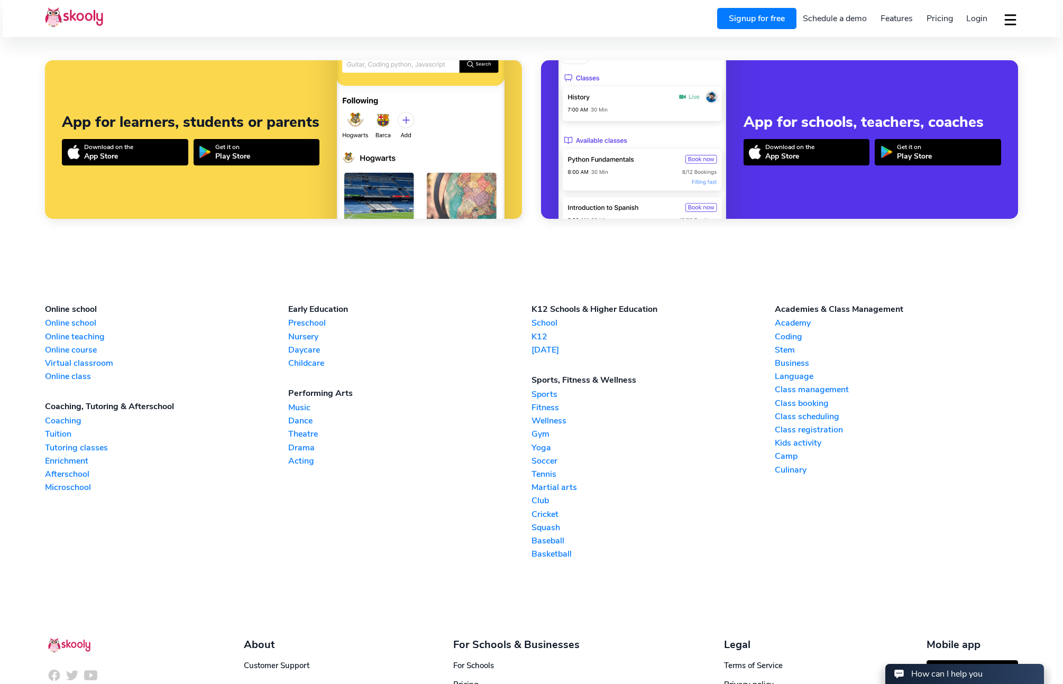
drag, startPoint x: 517, startPoint y: 354, endPoint x: 503, endPoint y: 353, distance: 13.8
click at [515, 354] on div "Early Education Preschool Nursery Daycare Childcare" at bounding box center [409, 338] width 243 height 68
click at [548, 392] on link "Sports" at bounding box center [653, 395] width 243 height 12
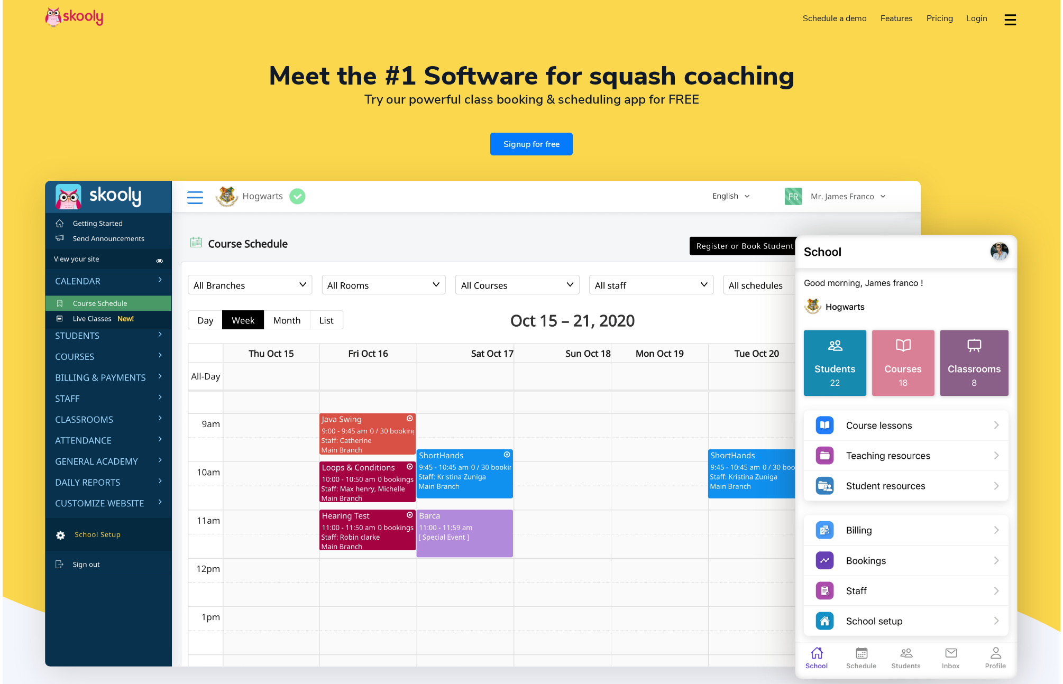
select select "en"
click at [184, 436] on img at bounding box center [483, 424] width 876 height 486
select select "1"
select select "[GEOGRAPHIC_DATA]"
select select "America/New_York"
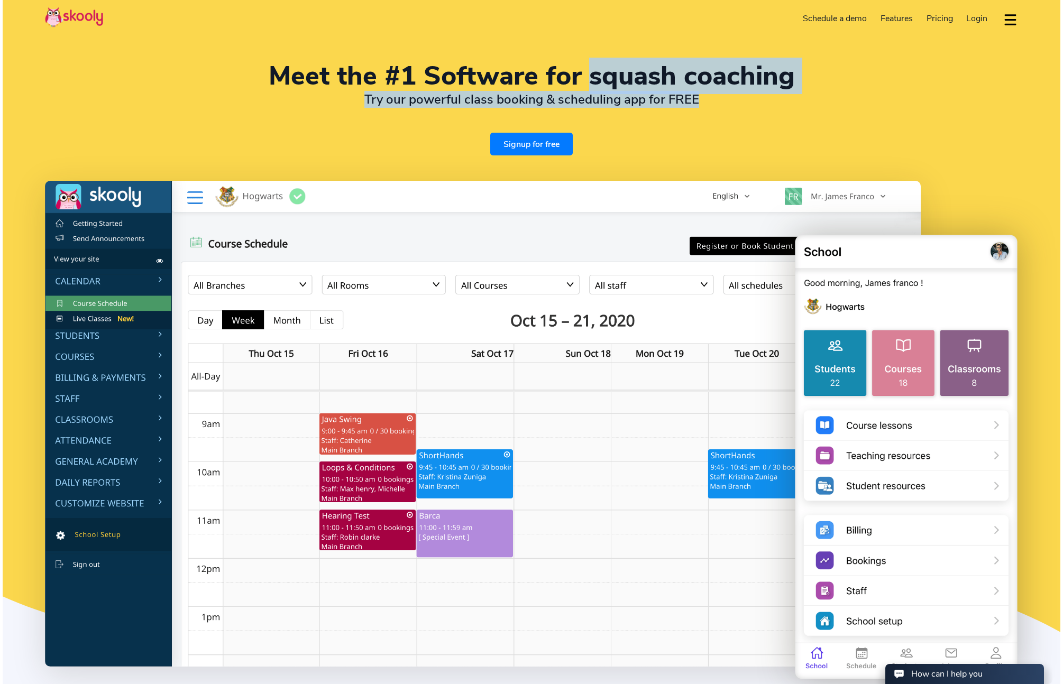
drag, startPoint x: 590, startPoint y: 79, endPoint x: 692, endPoint y: 123, distance: 111.1
click at [794, 98] on div "Meet the #1 Software for squash coaching Try our powerful class booking & sched…" at bounding box center [531, 109] width 973 height 92
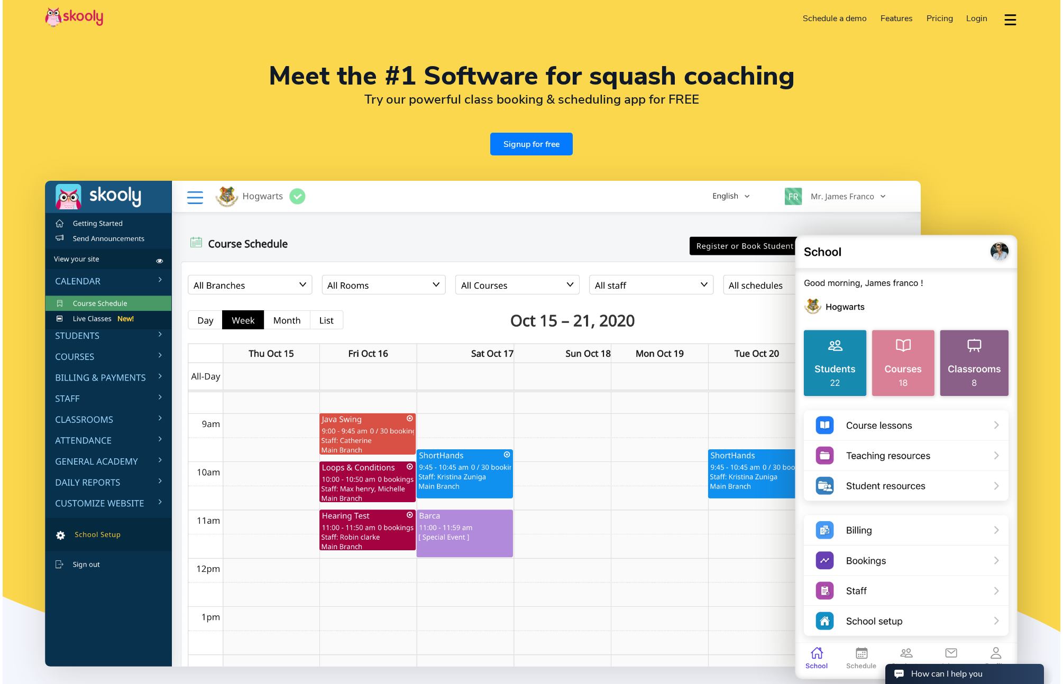
drag, startPoint x: 686, startPoint y: 124, endPoint x: 675, endPoint y: 127, distance: 11.6
click at [686, 124] on div "Meet the #1 Software for squash coaching Try our powerful class booking & sched…" at bounding box center [531, 109] width 973 height 92
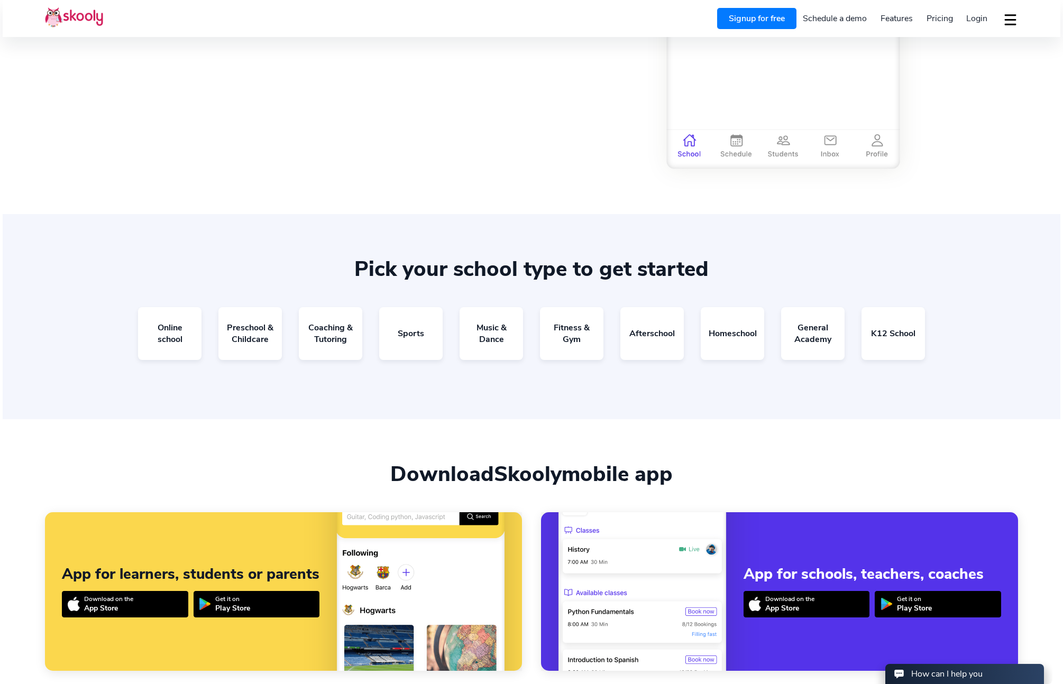
scroll to position [2032, 0]
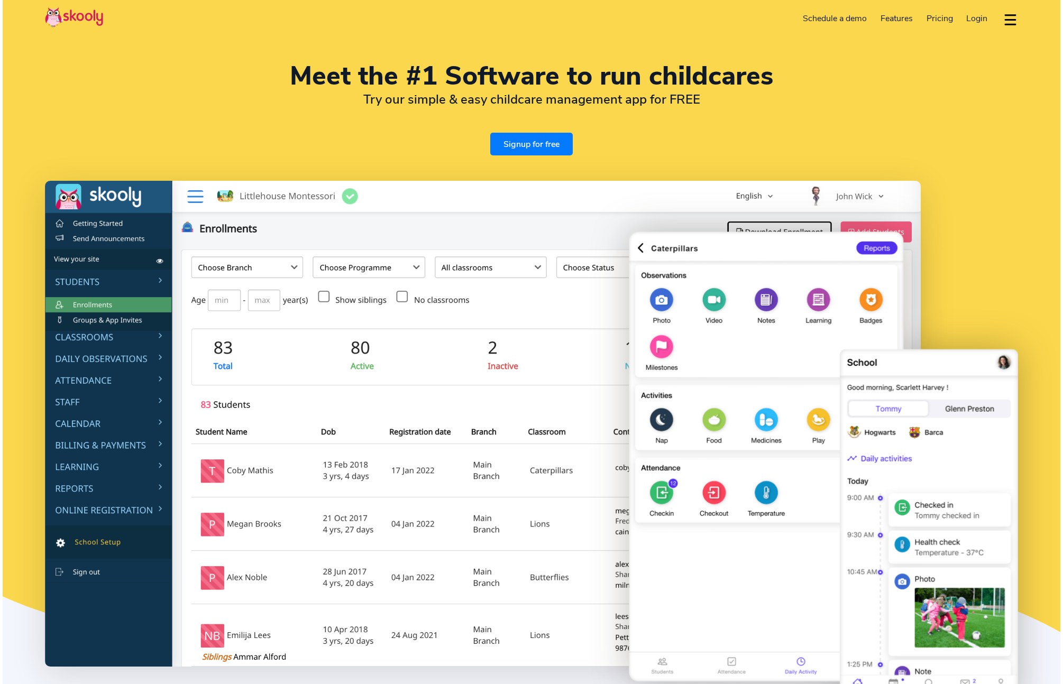
select select "en"
select select "1"
select select "[GEOGRAPHIC_DATA]"
select select "America/New_York"
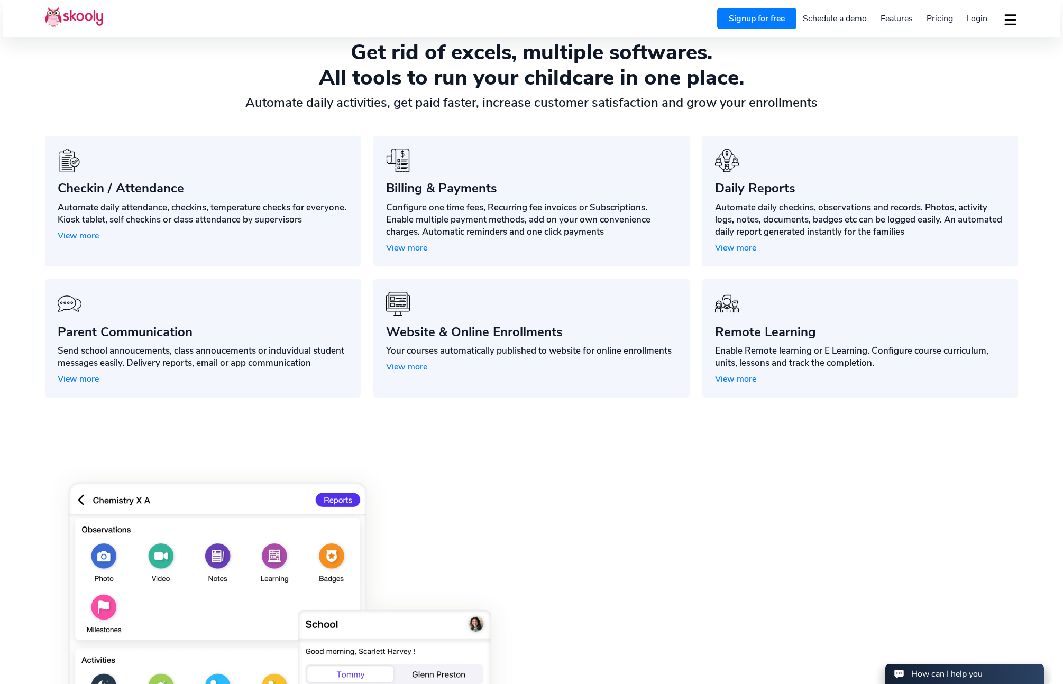
scroll to position [866, 0]
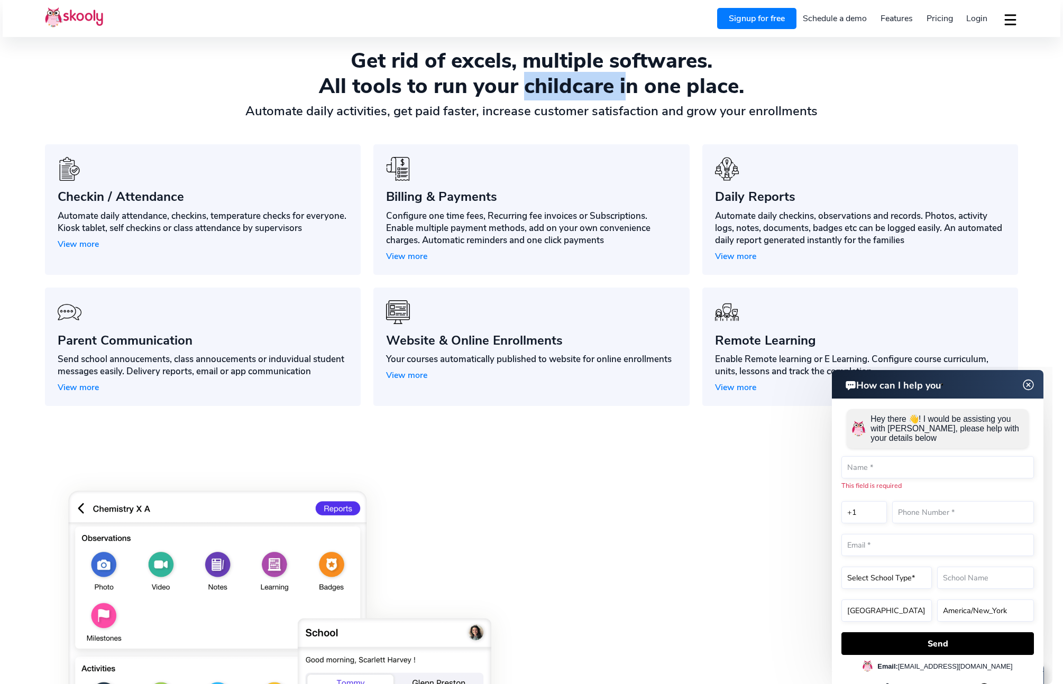
drag, startPoint x: 540, startPoint y: 85, endPoint x: 627, endPoint y: 91, distance: 87.0
click at [627, 91] on div "All tools to run your childcare in one place." at bounding box center [531, 86] width 973 height 25
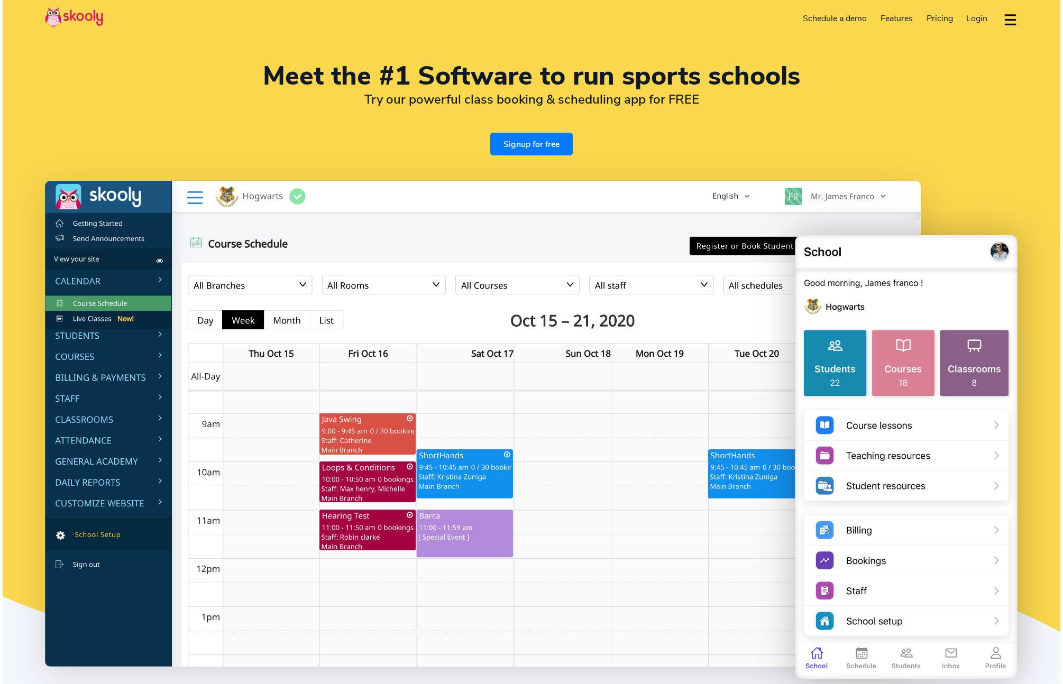
select select "en"
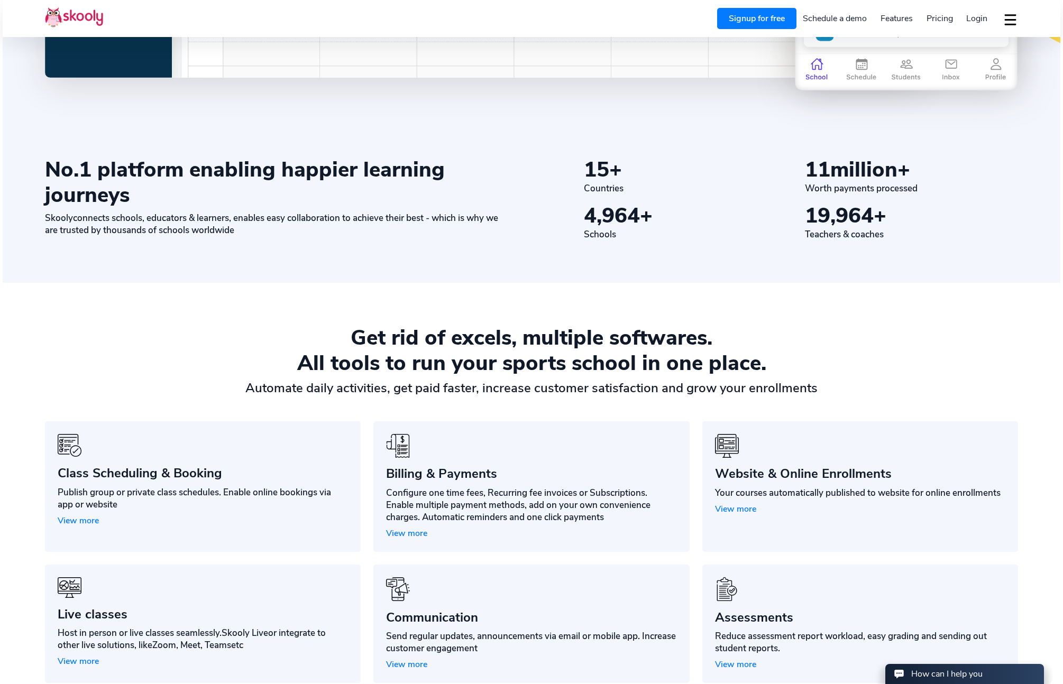
select select "1"
select select "[GEOGRAPHIC_DATA]"
select select "America/New_York"
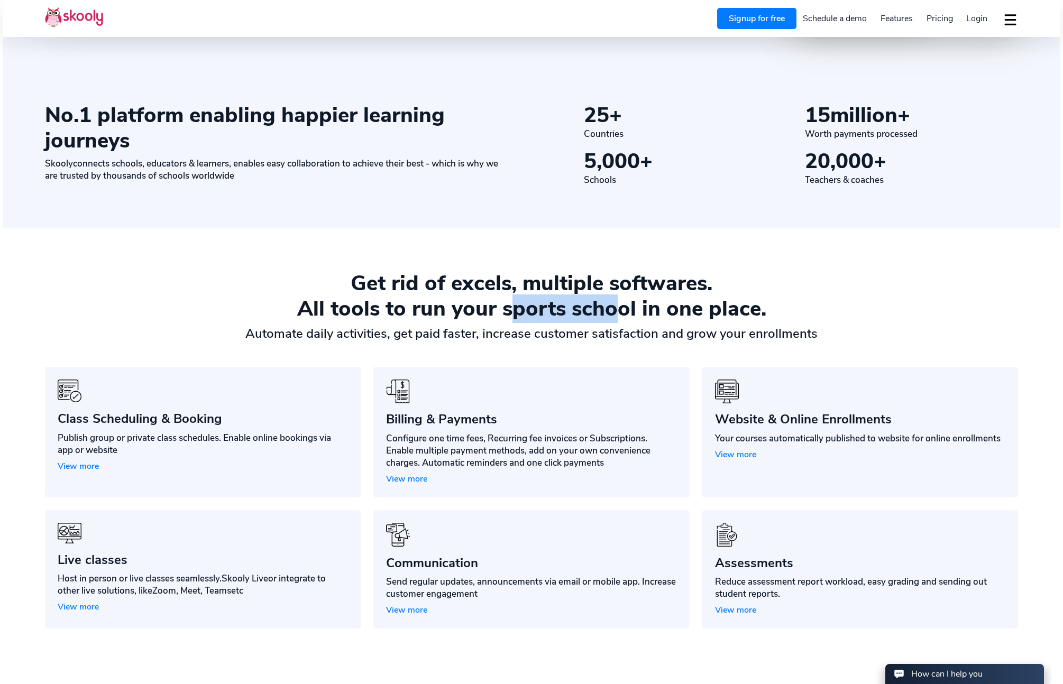
drag, startPoint x: 527, startPoint y: 307, endPoint x: 614, endPoint y: 308, distance: 87.3
click at [615, 308] on div "All tools to run your sports school in one place." at bounding box center [531, 308] width 973 height 25
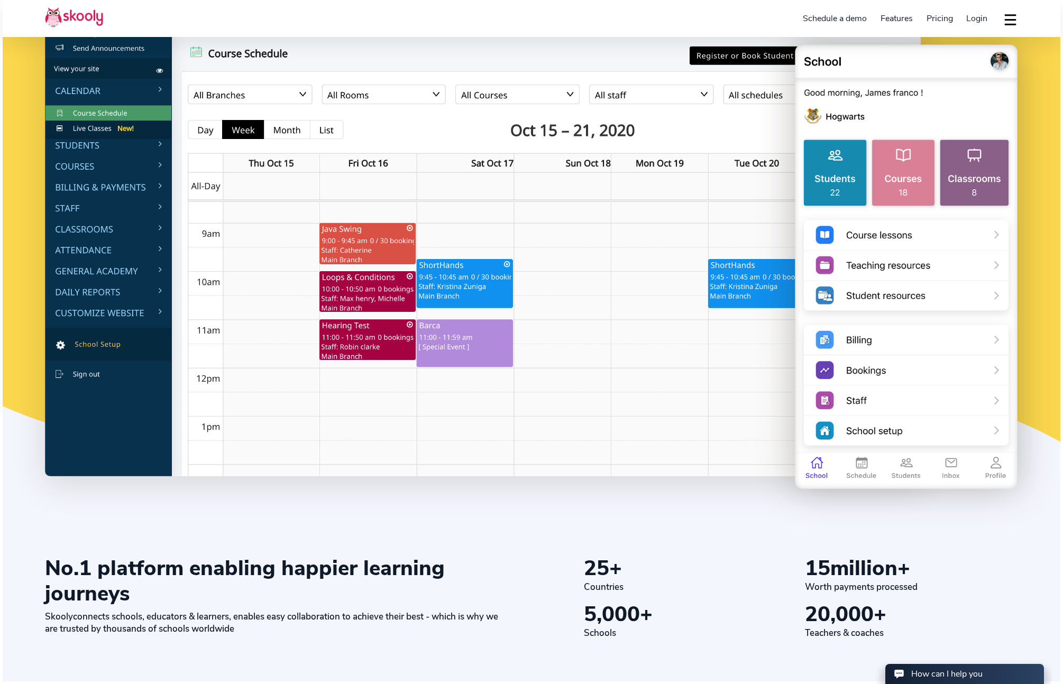
scroll to position [0, 0]
